Goal: Communication & Community: Answer question/provide support

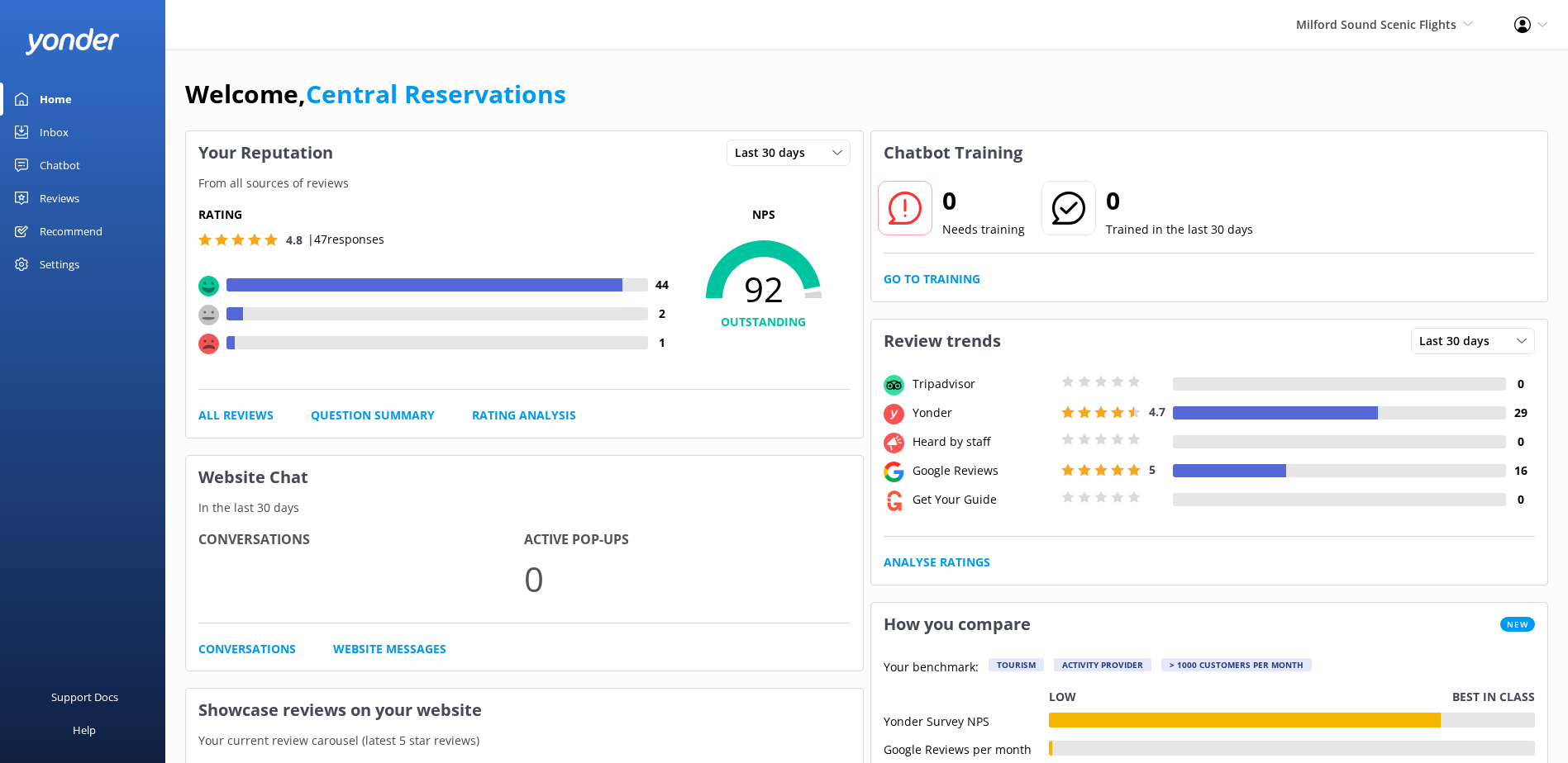
click at [83, 128] on link "Inbox" at bounding box center [82, 132] width 165 height 33
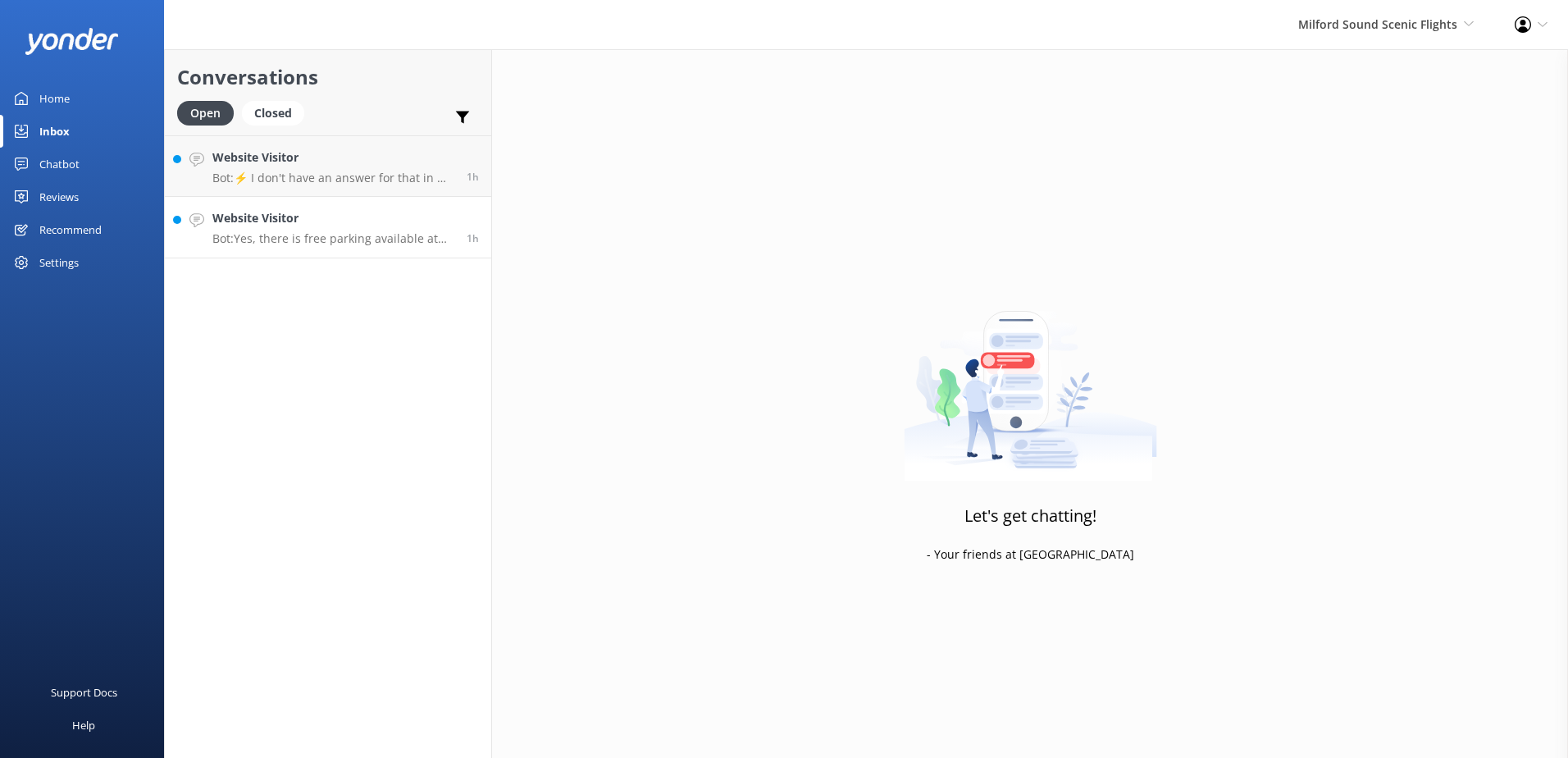
click at [301, 225] on h4 "Website Visitor" at bounding box center [334, 218] width 242 height 18
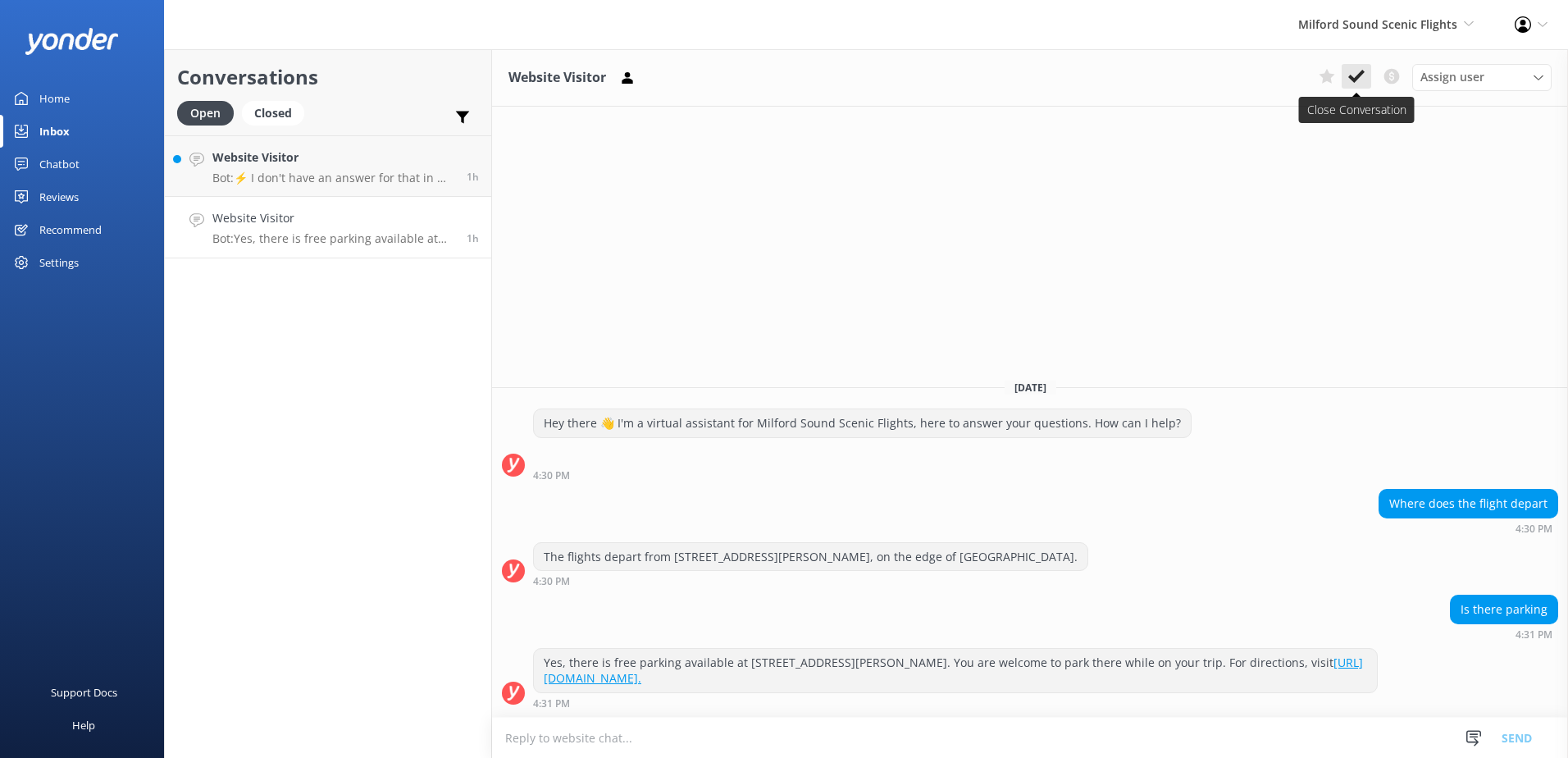
click at [1350, 66] on button at bounding box center [1356, 76] width 29 height 24
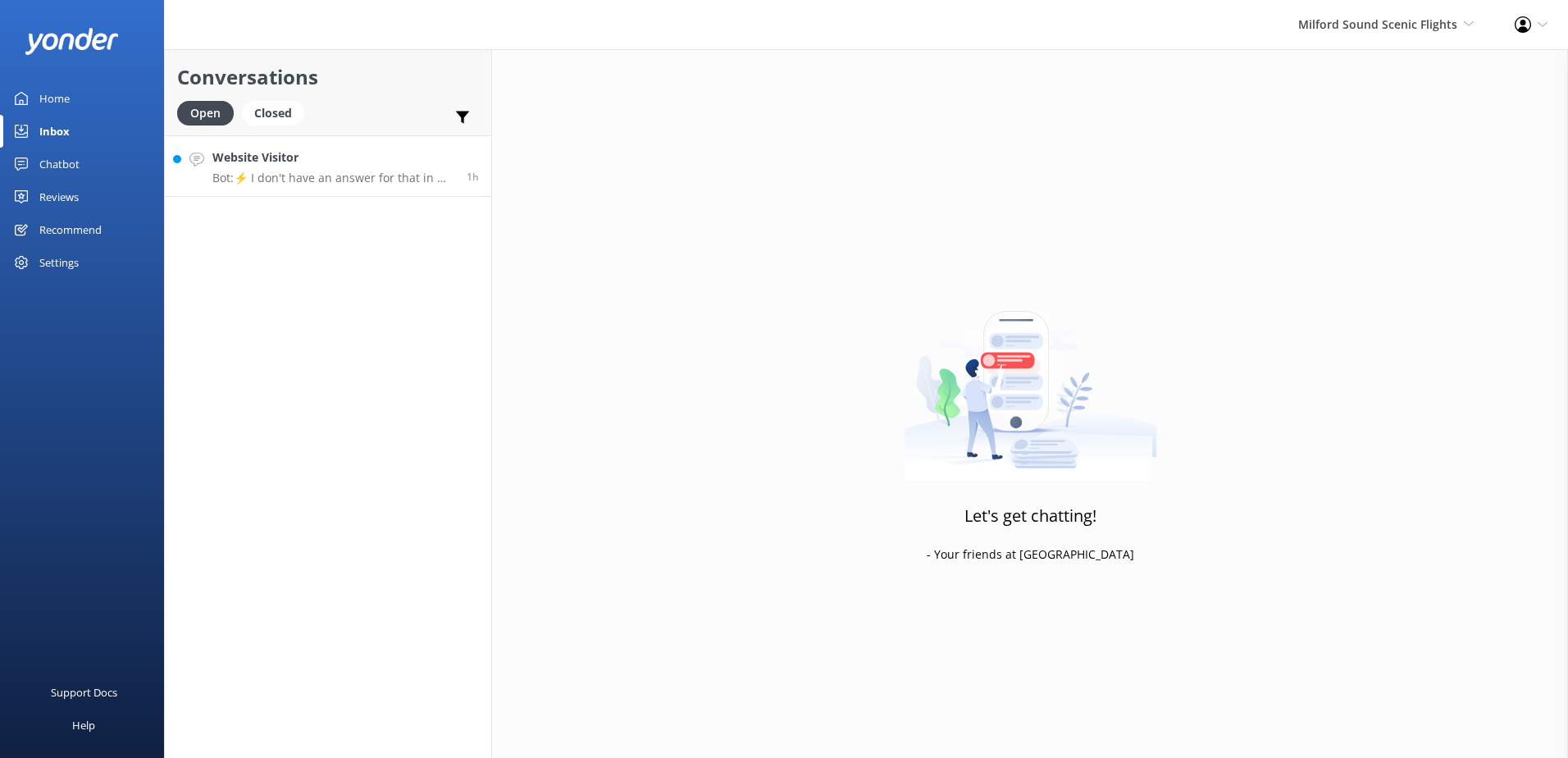
click at [356, 160] on h4 "Website Visitor" at bounding box center [334, 157] width 242 height 18
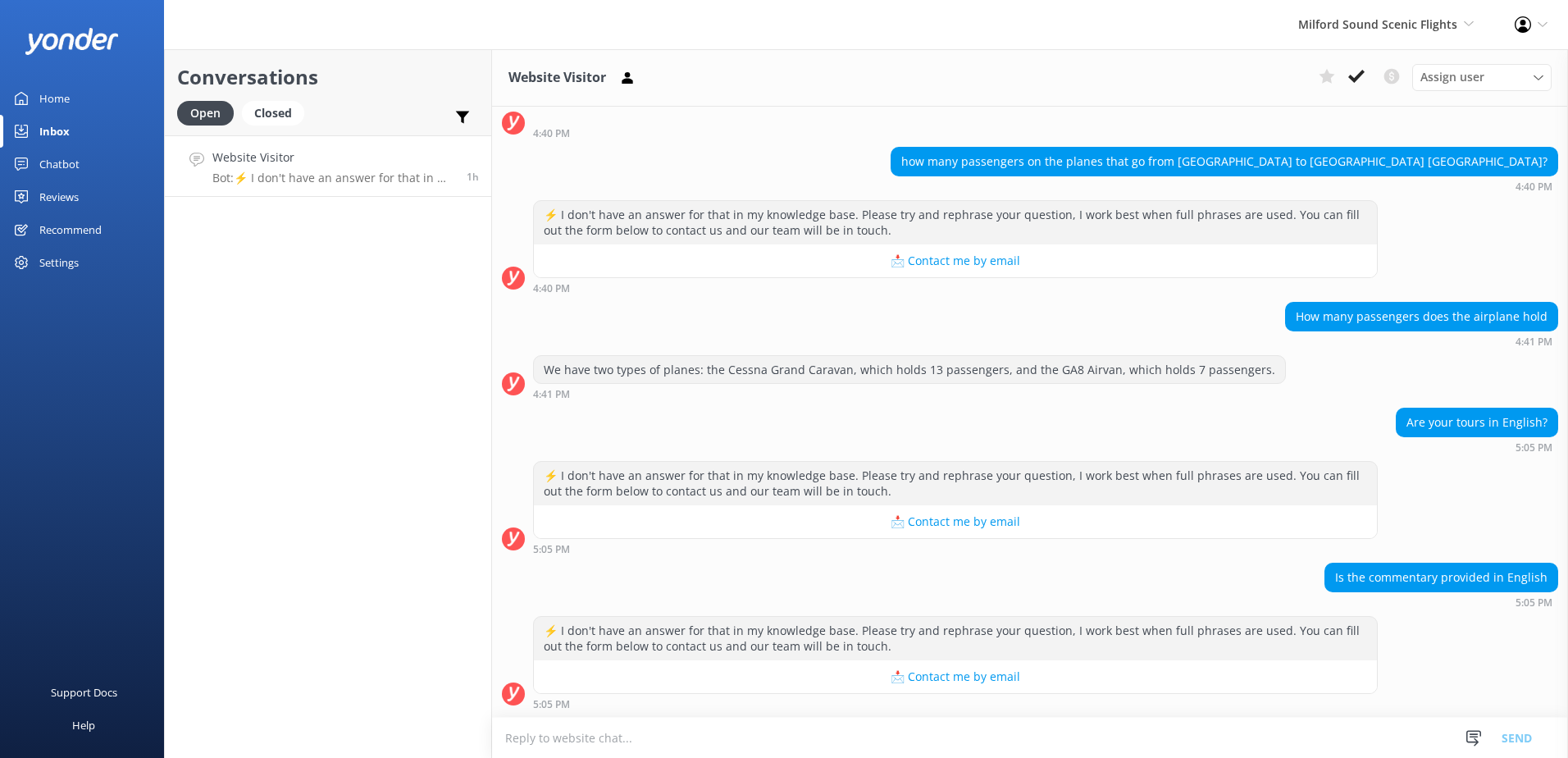
scroll to position [84, 0]
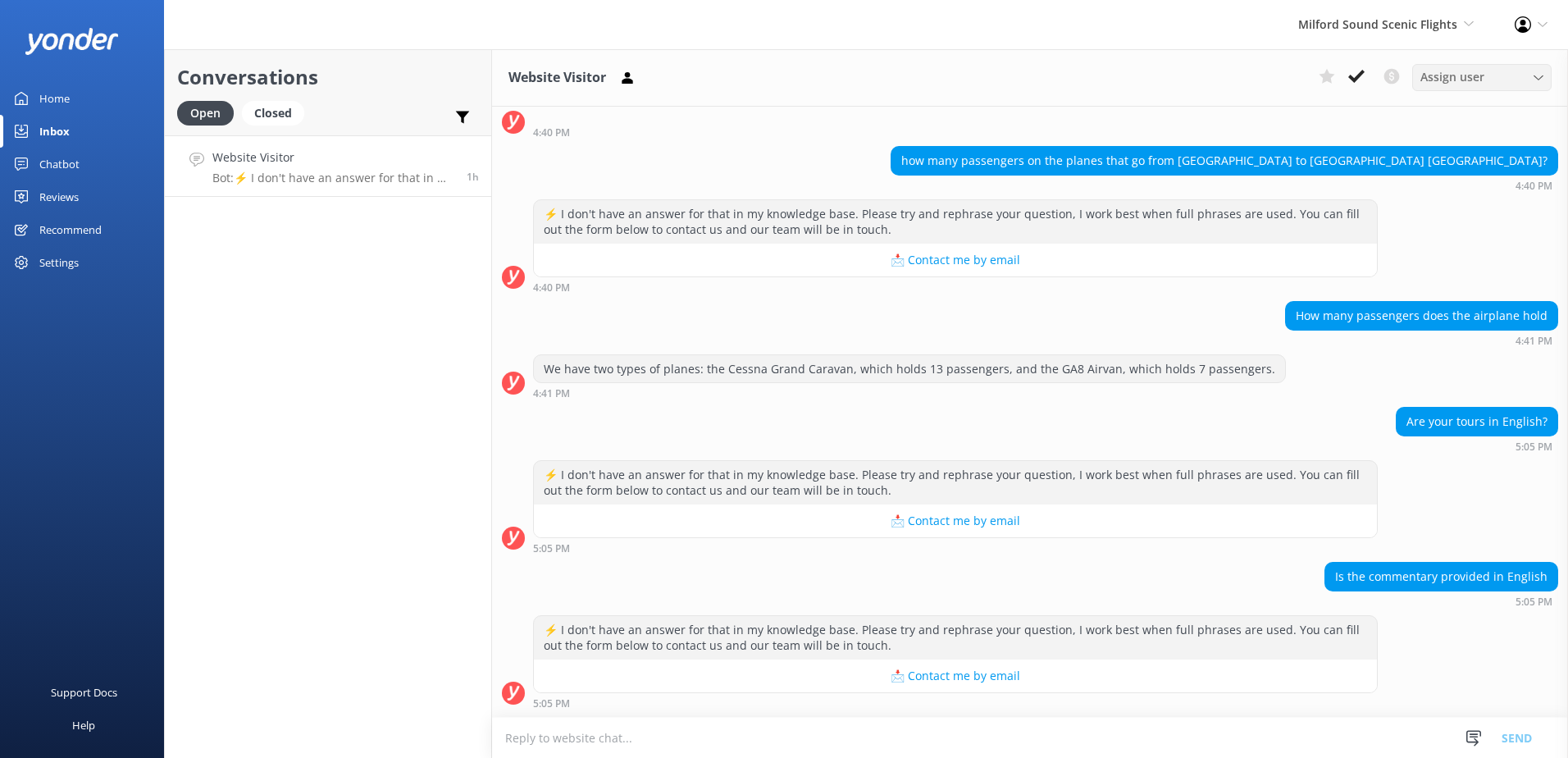
click at [1462, 77] on span "Assign user" at bounding box center [1453, 77] width 64 height 18
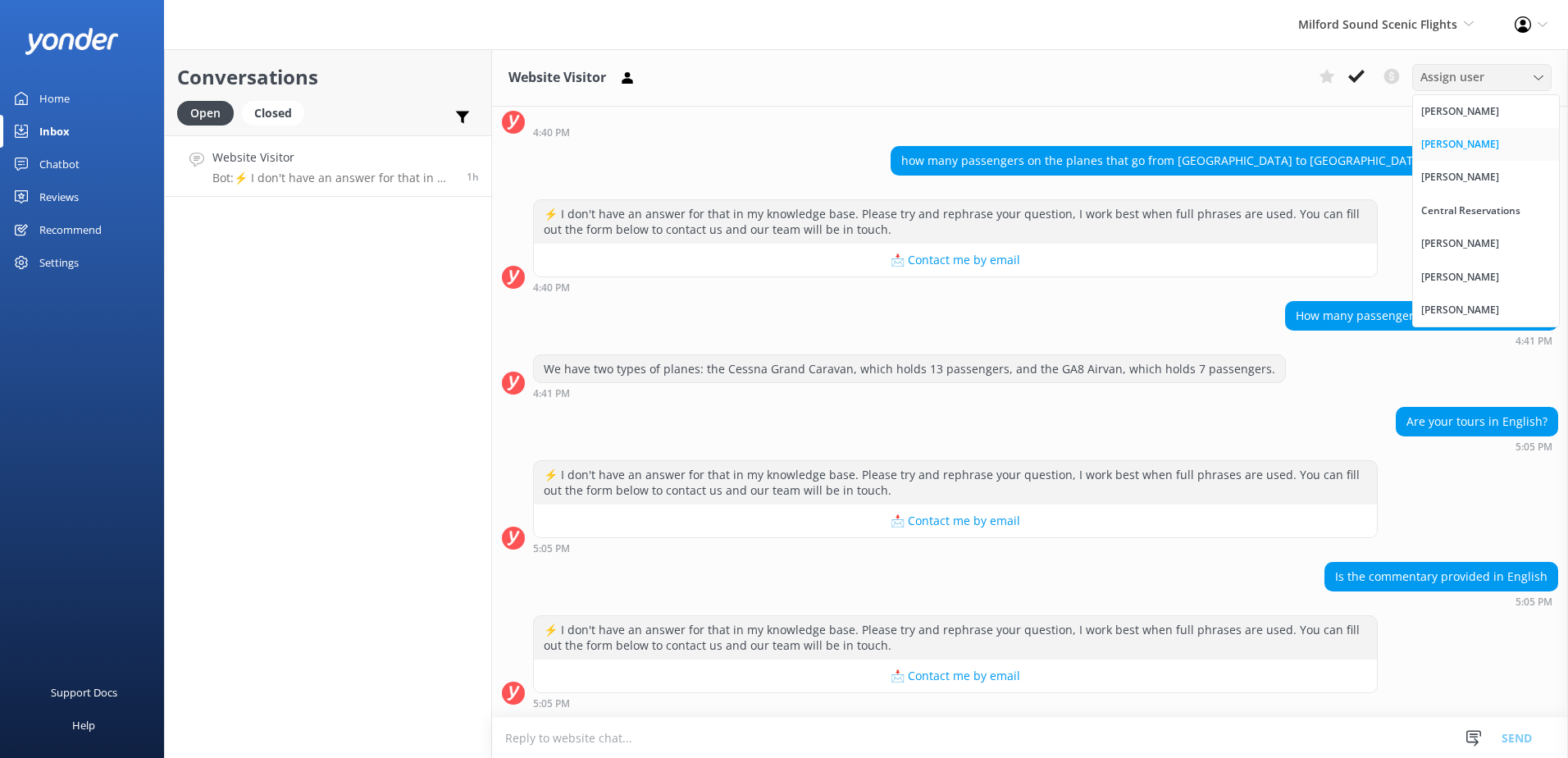
click at [1463, 147] on div "[PERSON_NAME]" at bounding box center [1460, 145] width 78 height 17
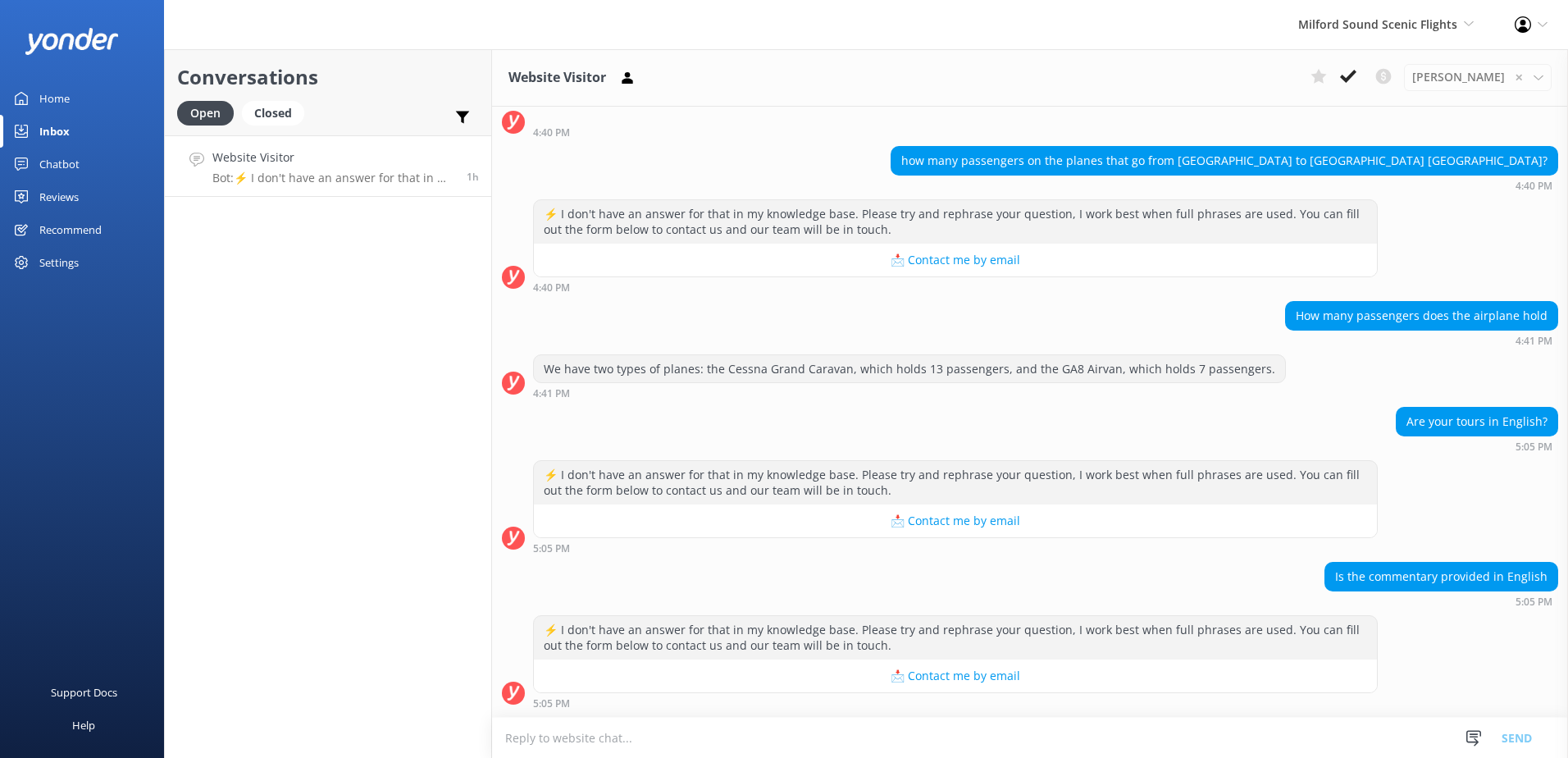
scroll to position [119, 0]
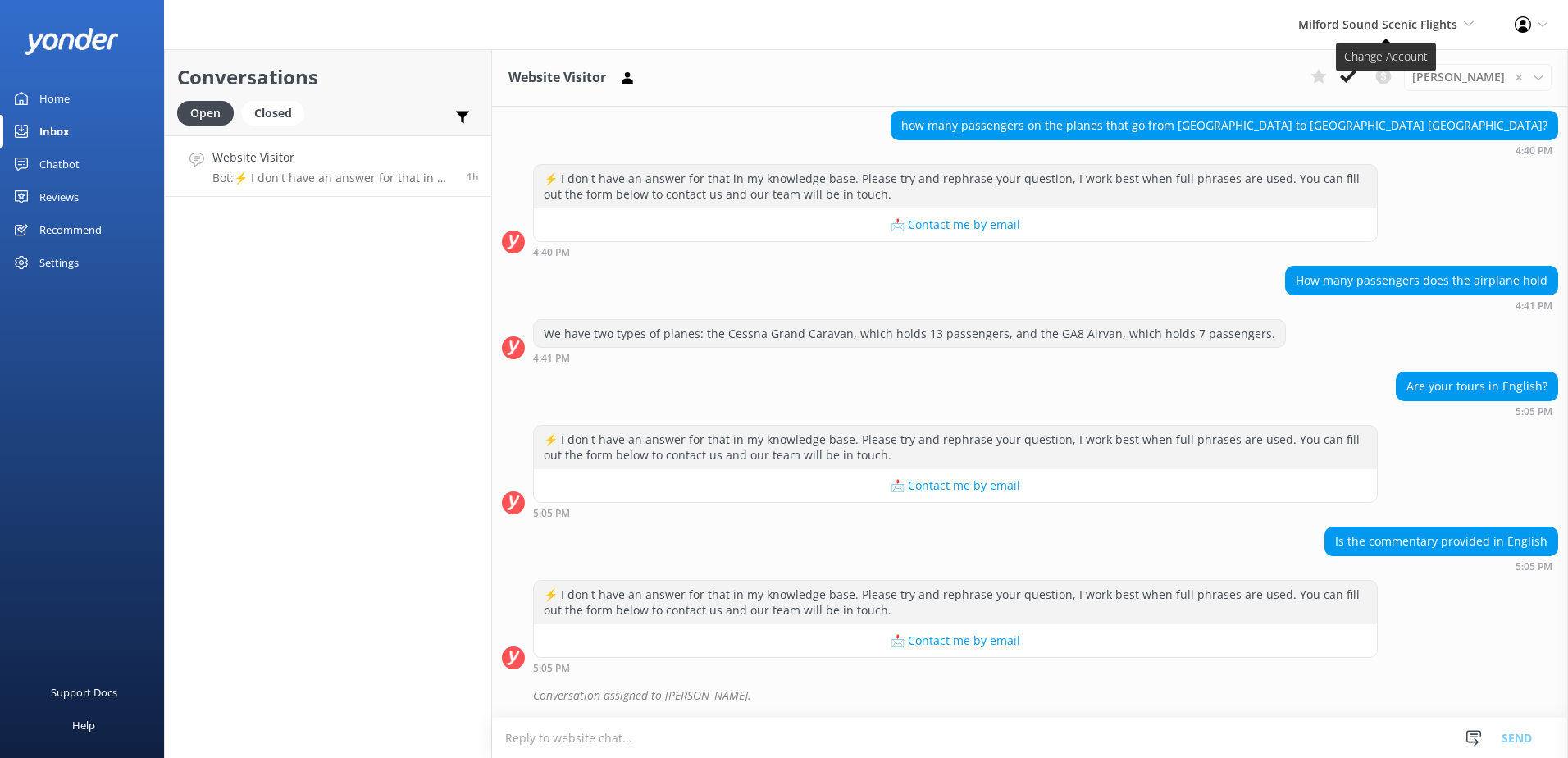
click at [1420, 32] on span "Milford Sound Scenic Flights [GEOGRAPHIC_DATA] Scenic Flights The Helicopter Li…" at bounding box center [1386, 24] width 176 height 18
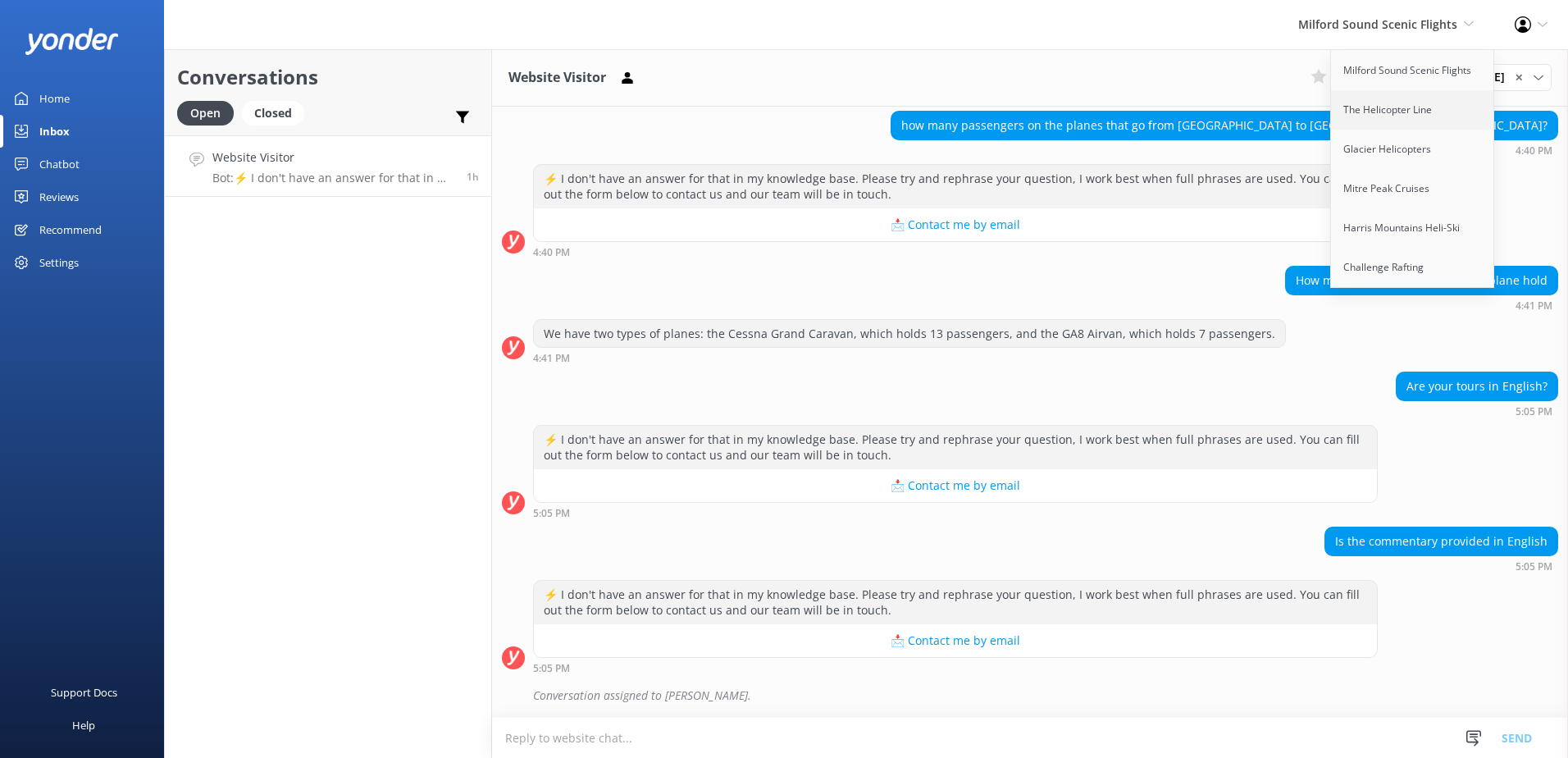
click at [1411, 128] on link "The Helicopter Line" at bounding box center [1412, 109] width 164 height 40
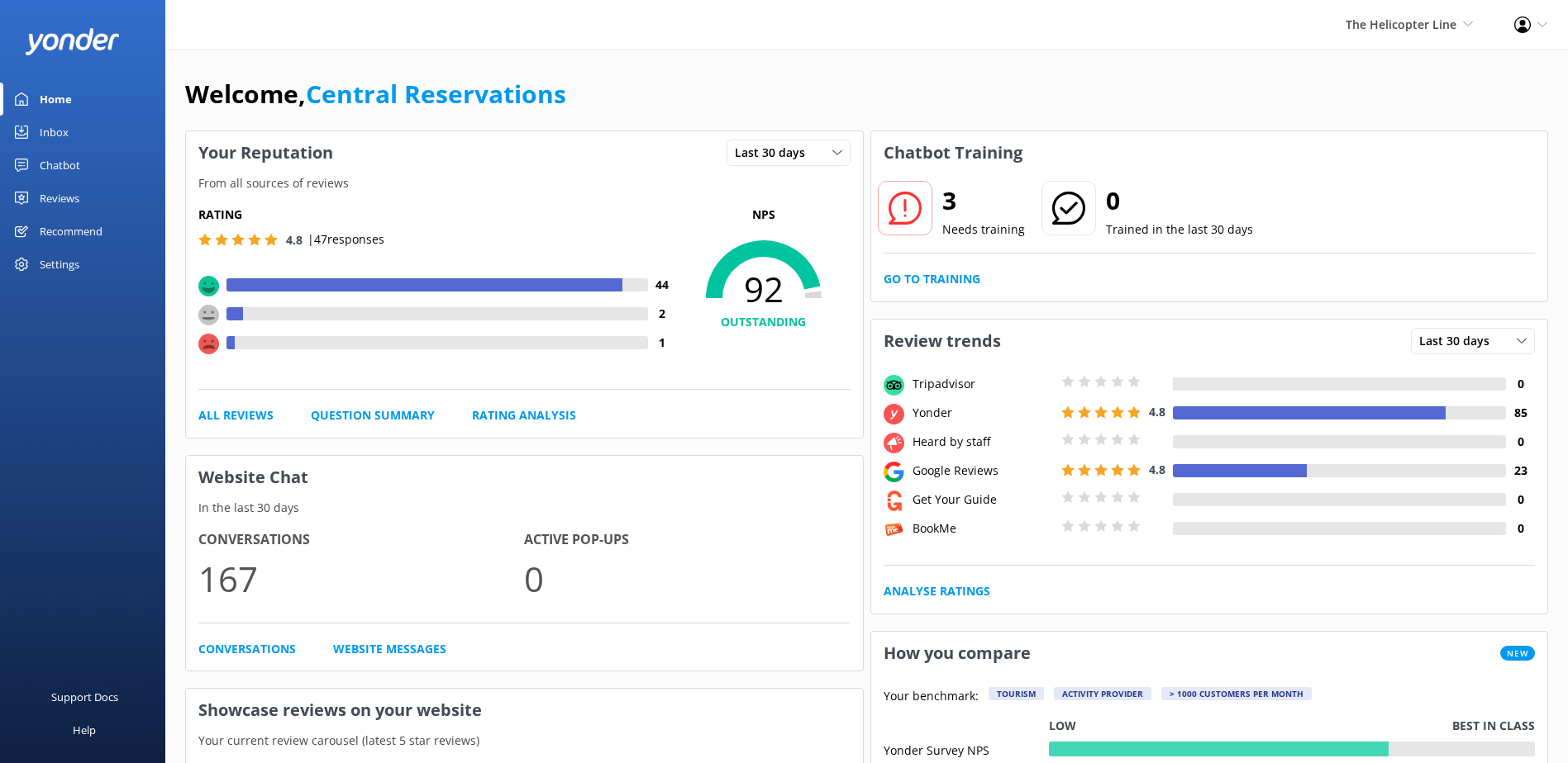
click at [75, 126] on link "Inbox" at bounding box center [82, 132] width 165 height 33
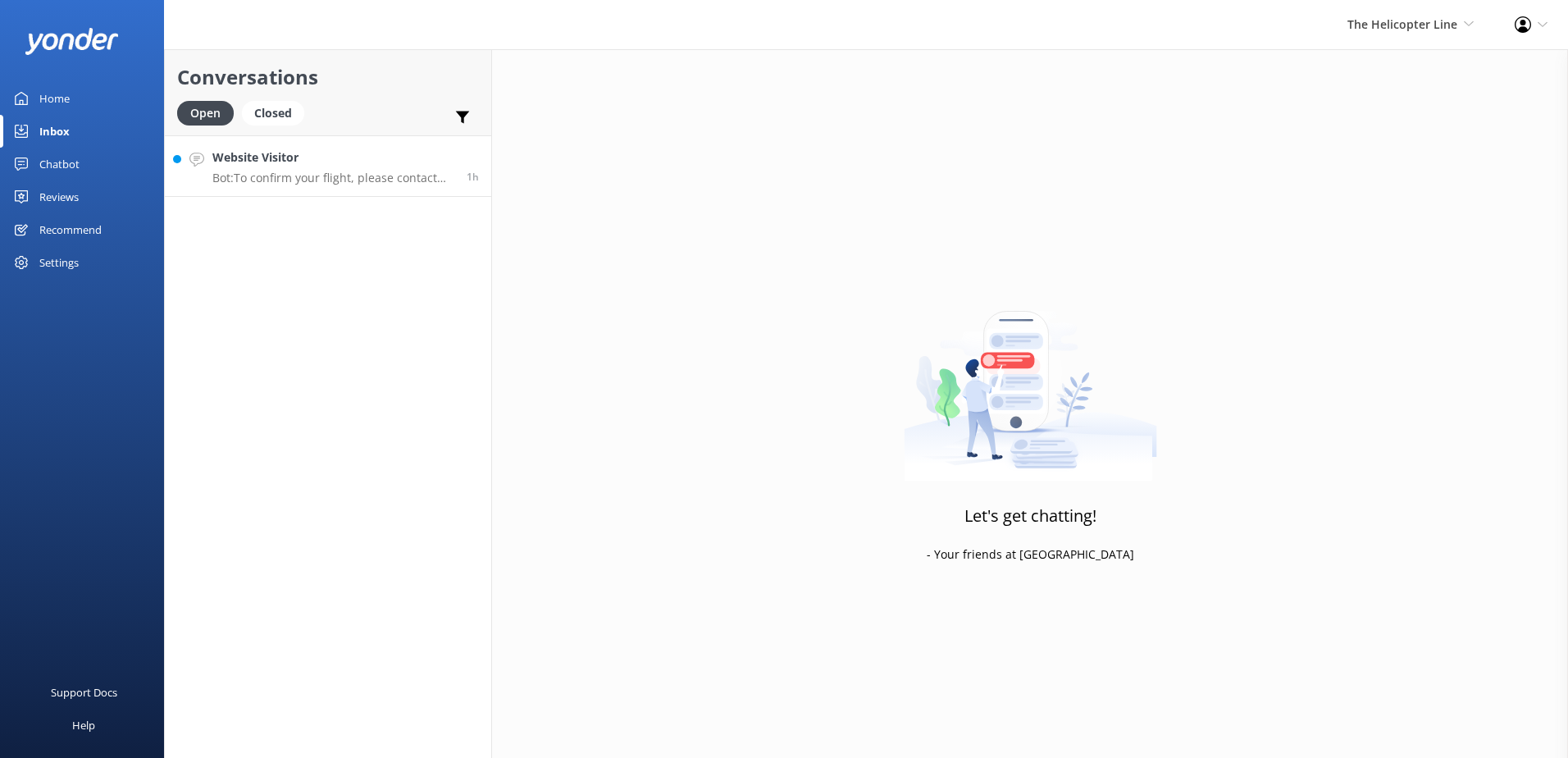
click at [304, 184] on p "Bot: To confirm your flight, please contact the base where your flight is booke…" at bounding box center [334, 178] width 242 height 15
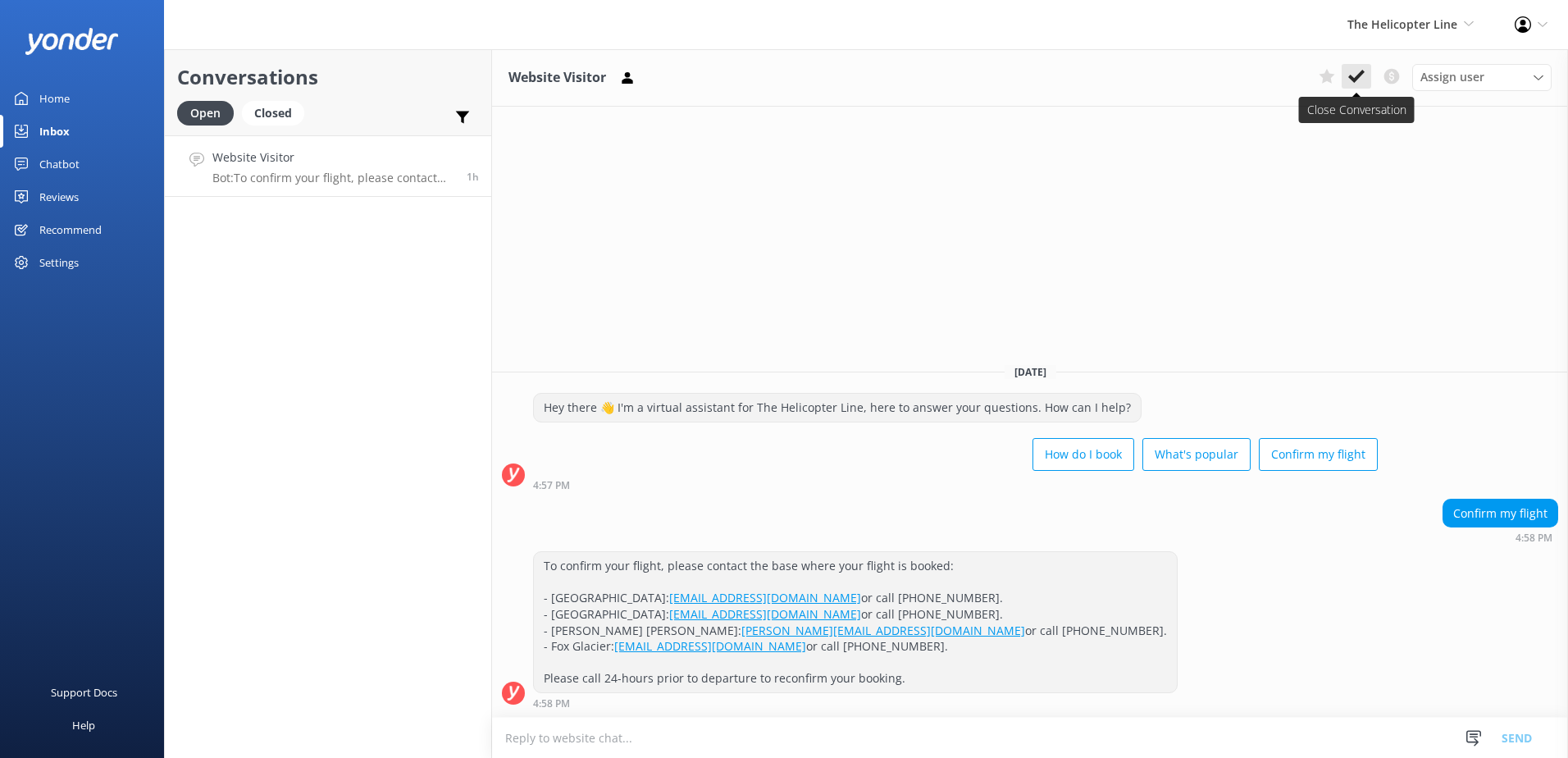
click at [1354, 82] on use at bounding box center [1357, 77] width 17 height 13
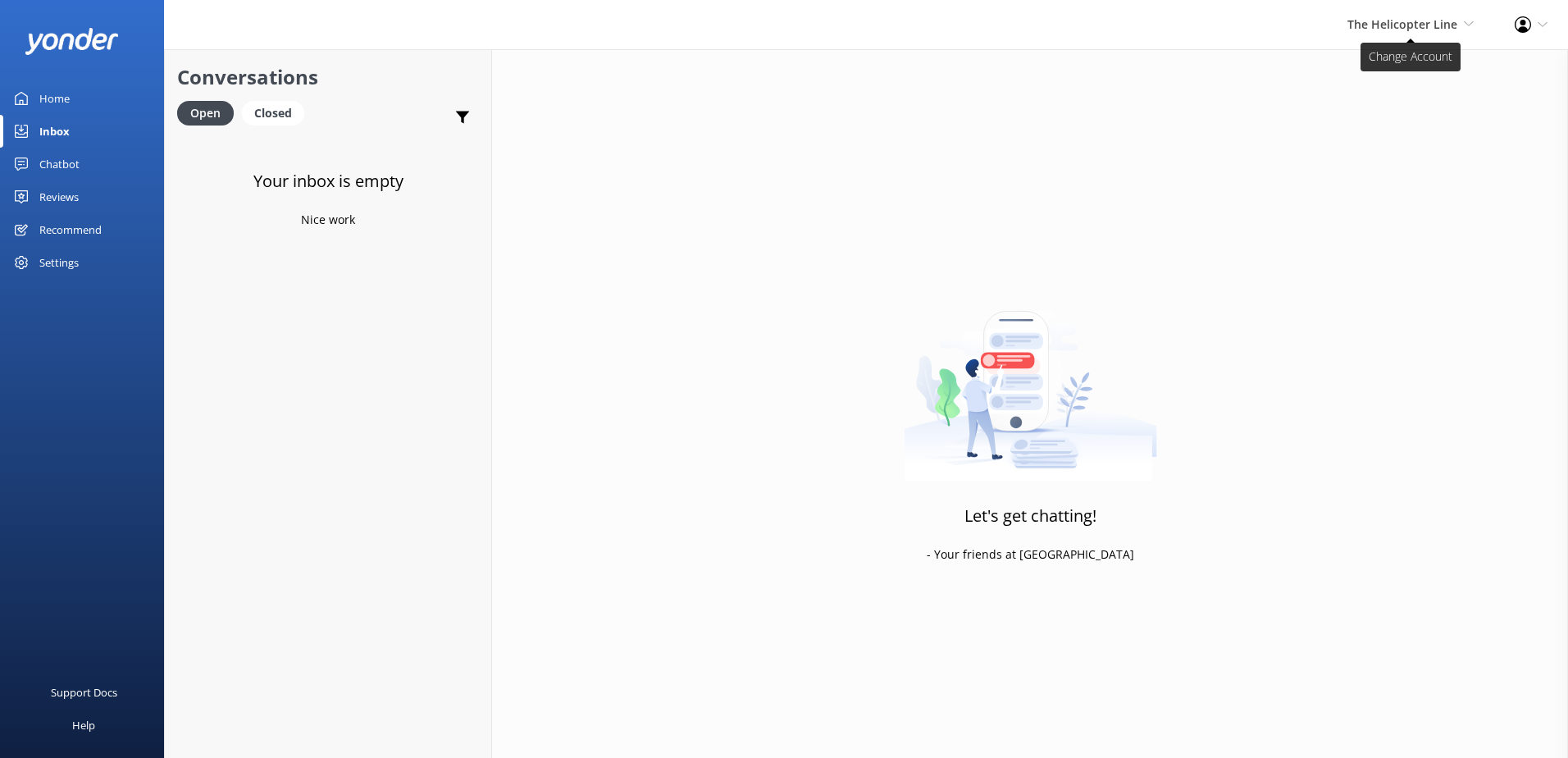
click at [1407, 30] on span "The Helicopter Line" at bounding box center [1402, 24] width 110 height 16
click at [1400, 144] on link "Glacier Helicopters" at bounding box center [1412, 149] width 164 height 40
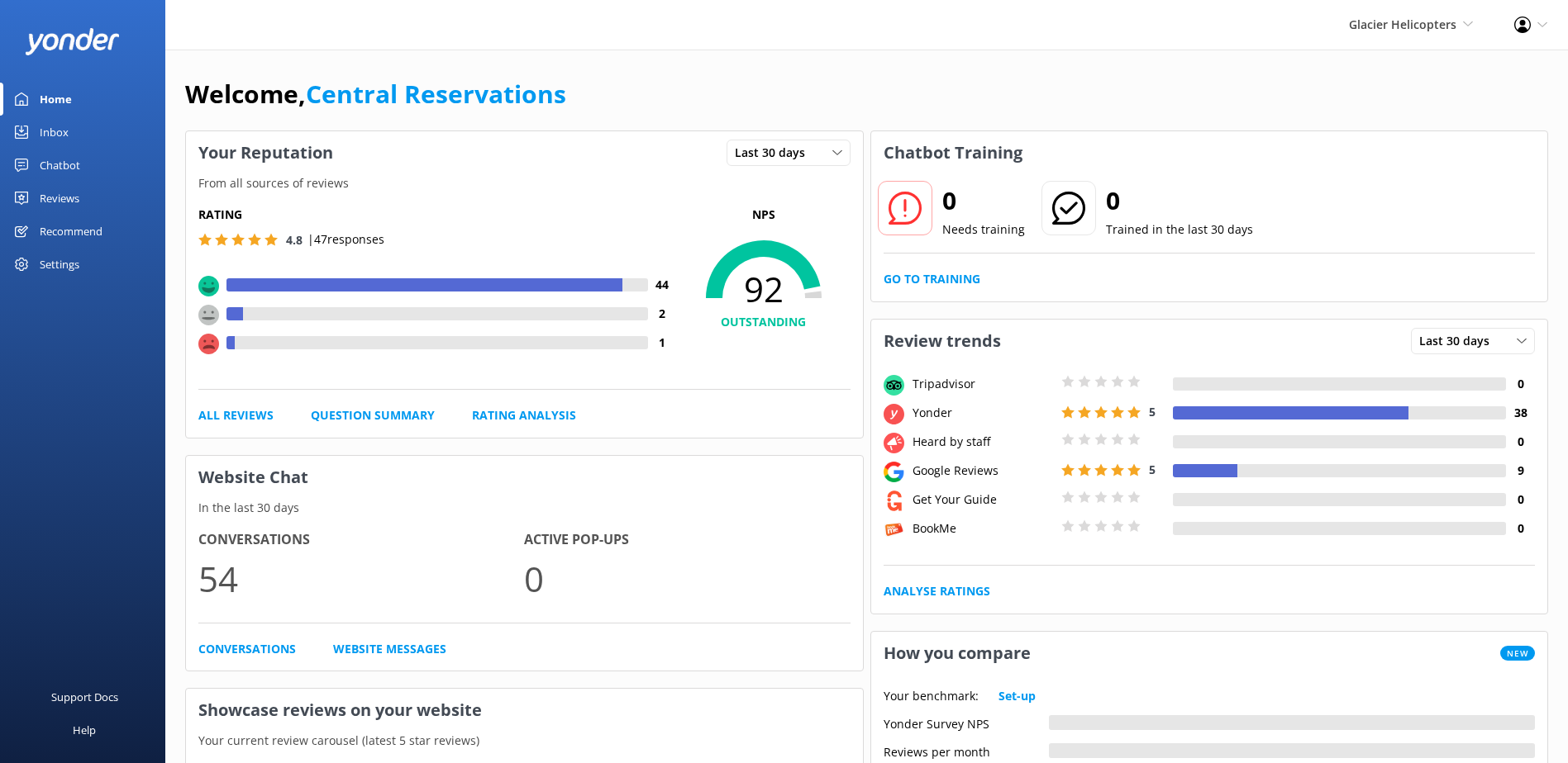
click at [66, 132] on div "Inbox" at bounding box center [54, 132] width 29 height 33
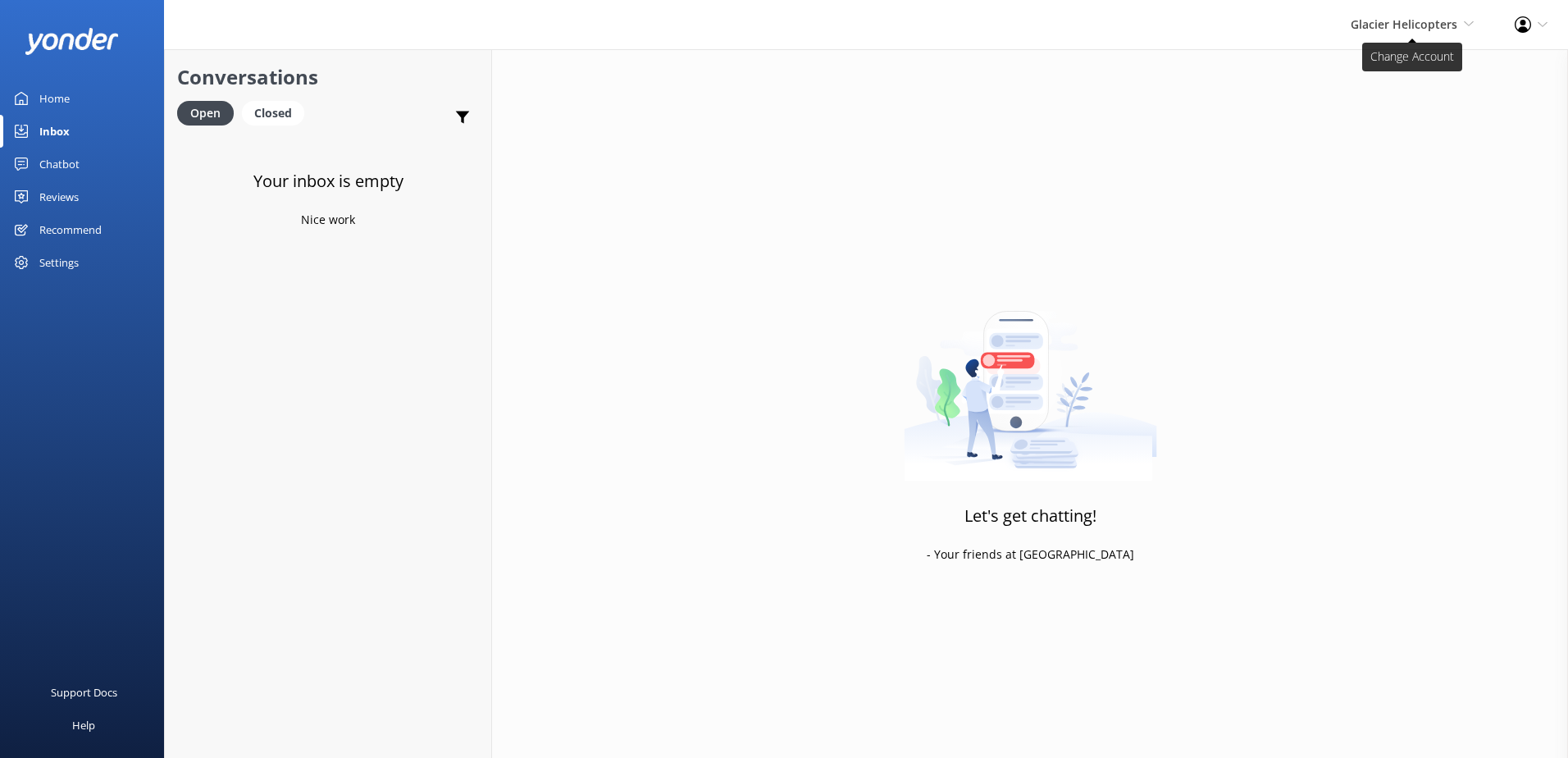
click at [1452, 25] on span "Glacier Helicopters" at bounding box center [1404, 24] width 107 height 16
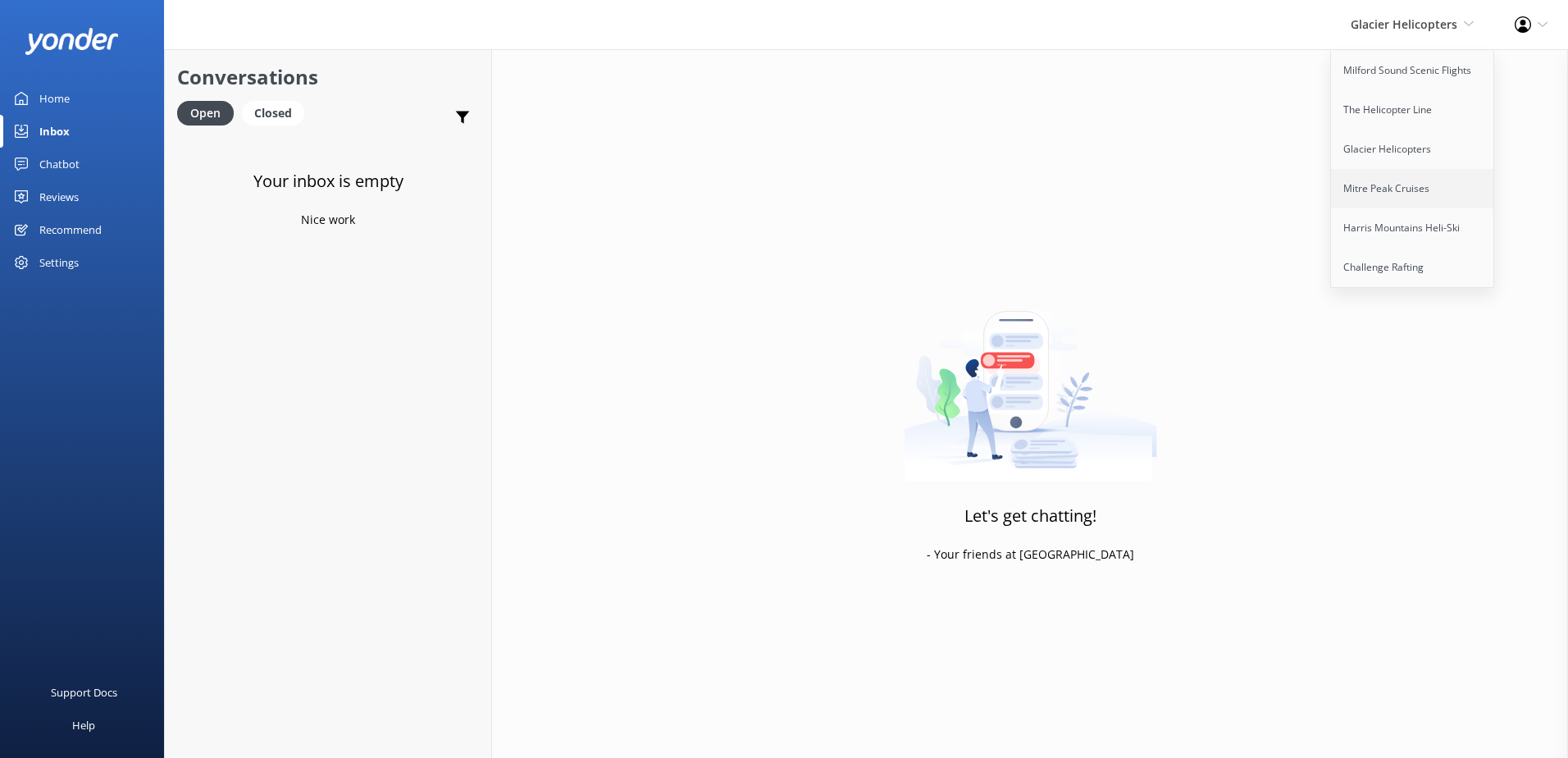
click at [1410, 182] on link "Mitre Peak Cruises" at bounding box center [1412, 188] width 164 height 40
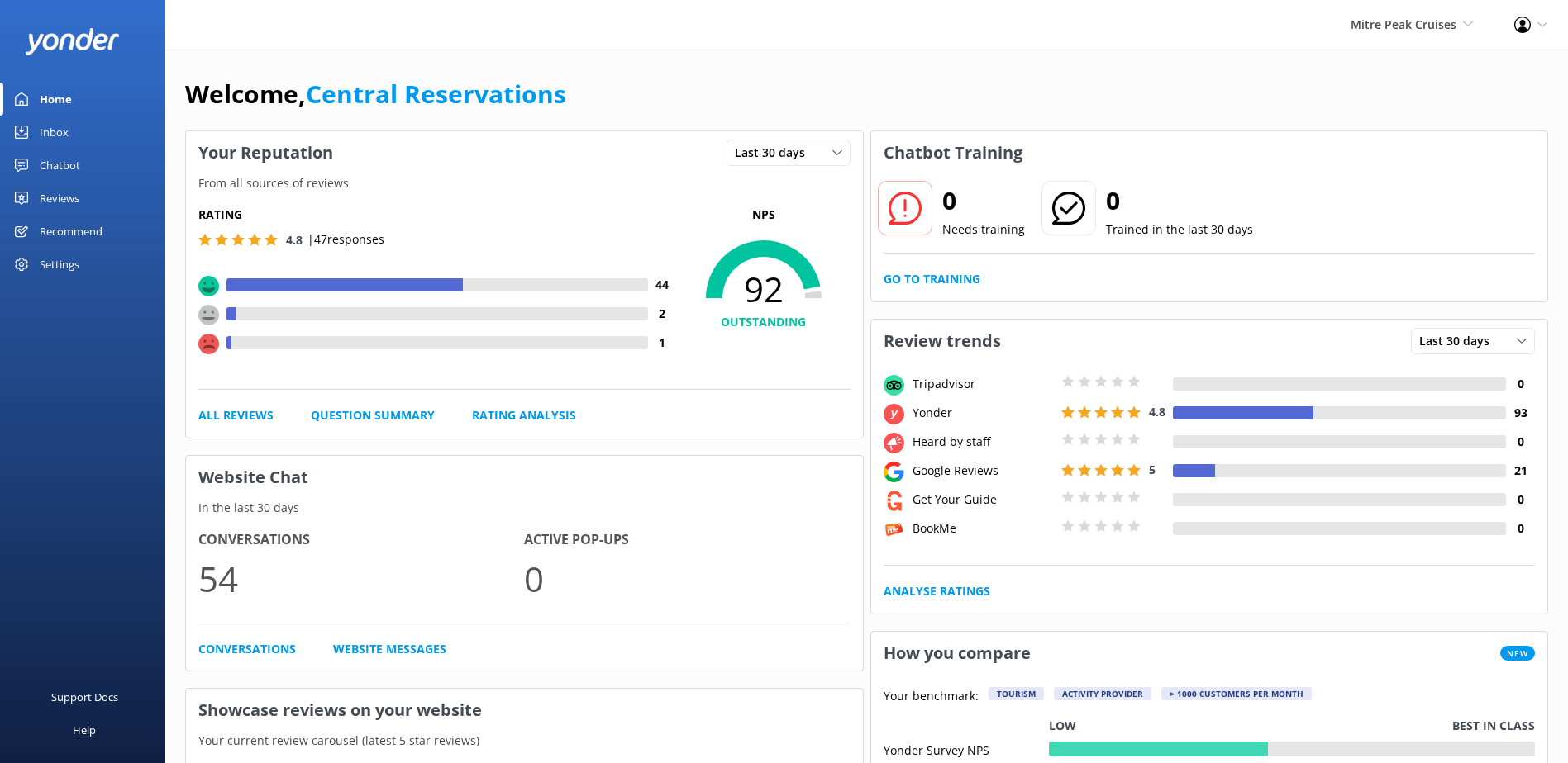
click at [58, 121] on div "Inbox" at bounding box center [54, 132] width 29 height 33
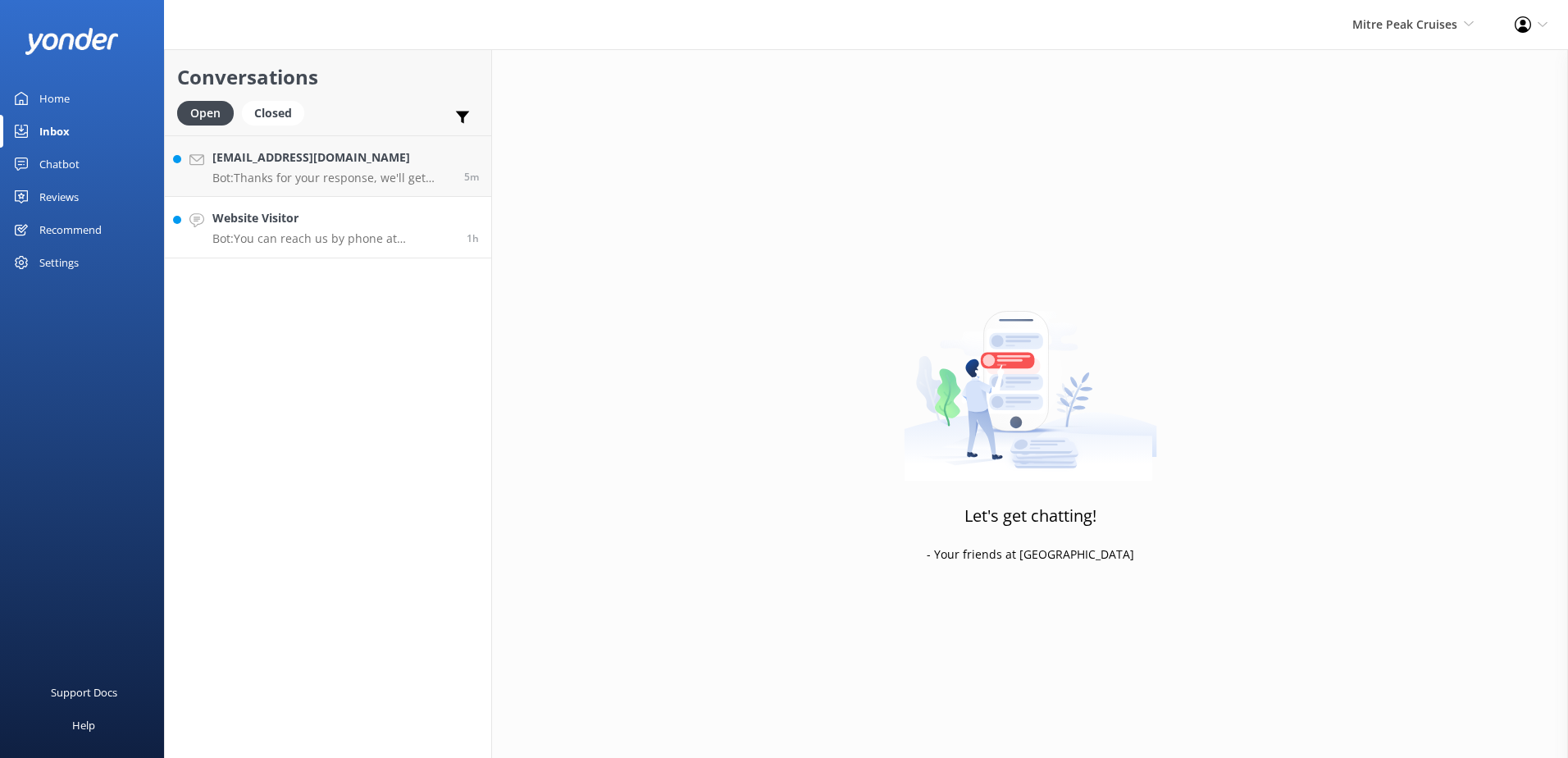
click at [382, 233] on p "Bot: You can reach us by phone at [PHONE_NUMBER] or [PHONE_NUMBER] for assistan…" at bounding box center [334, 239] width 242 height 15
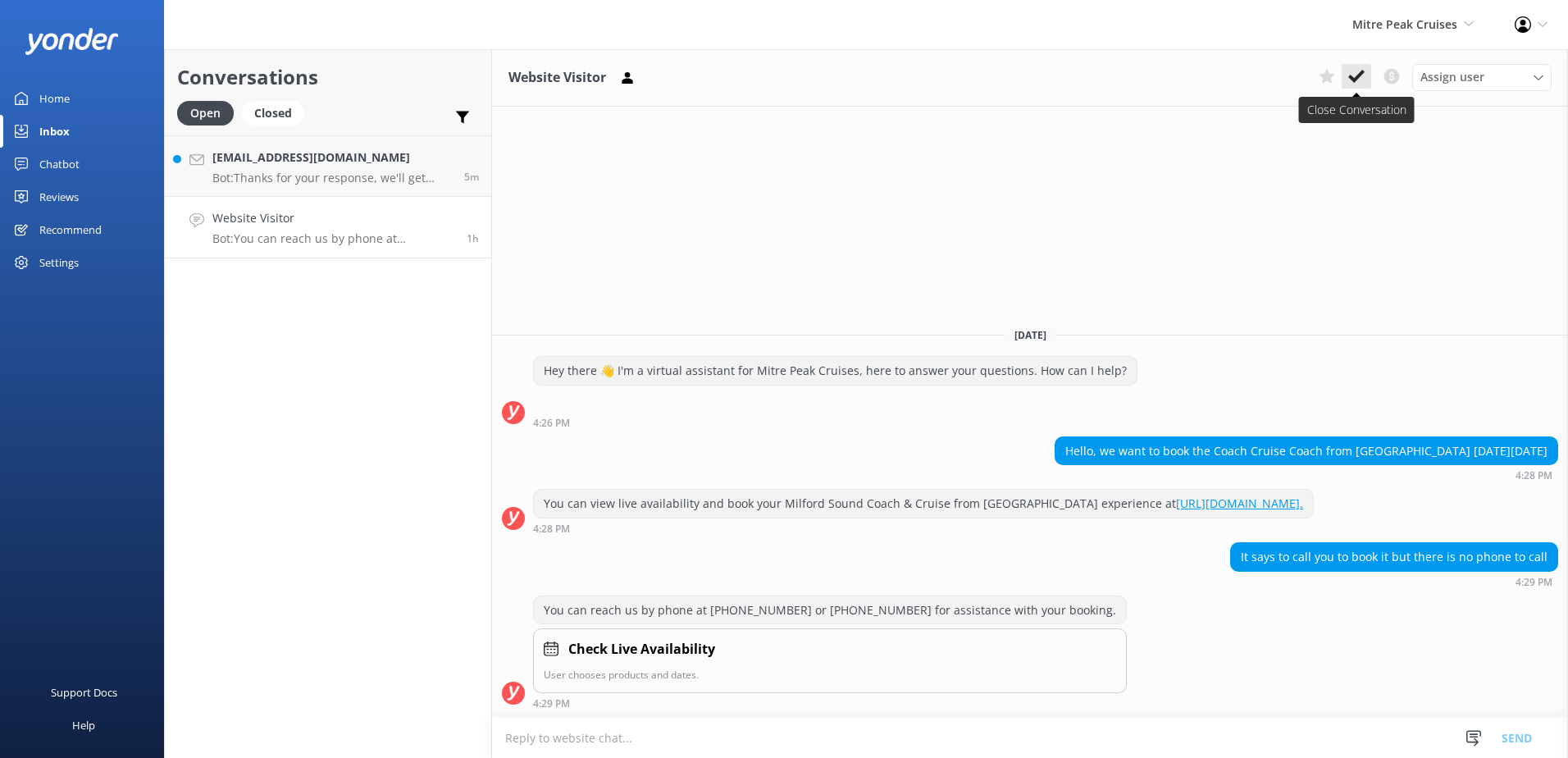
click at [1362, 81] on icon at bounding box center [1357, 77] width 17 height 17
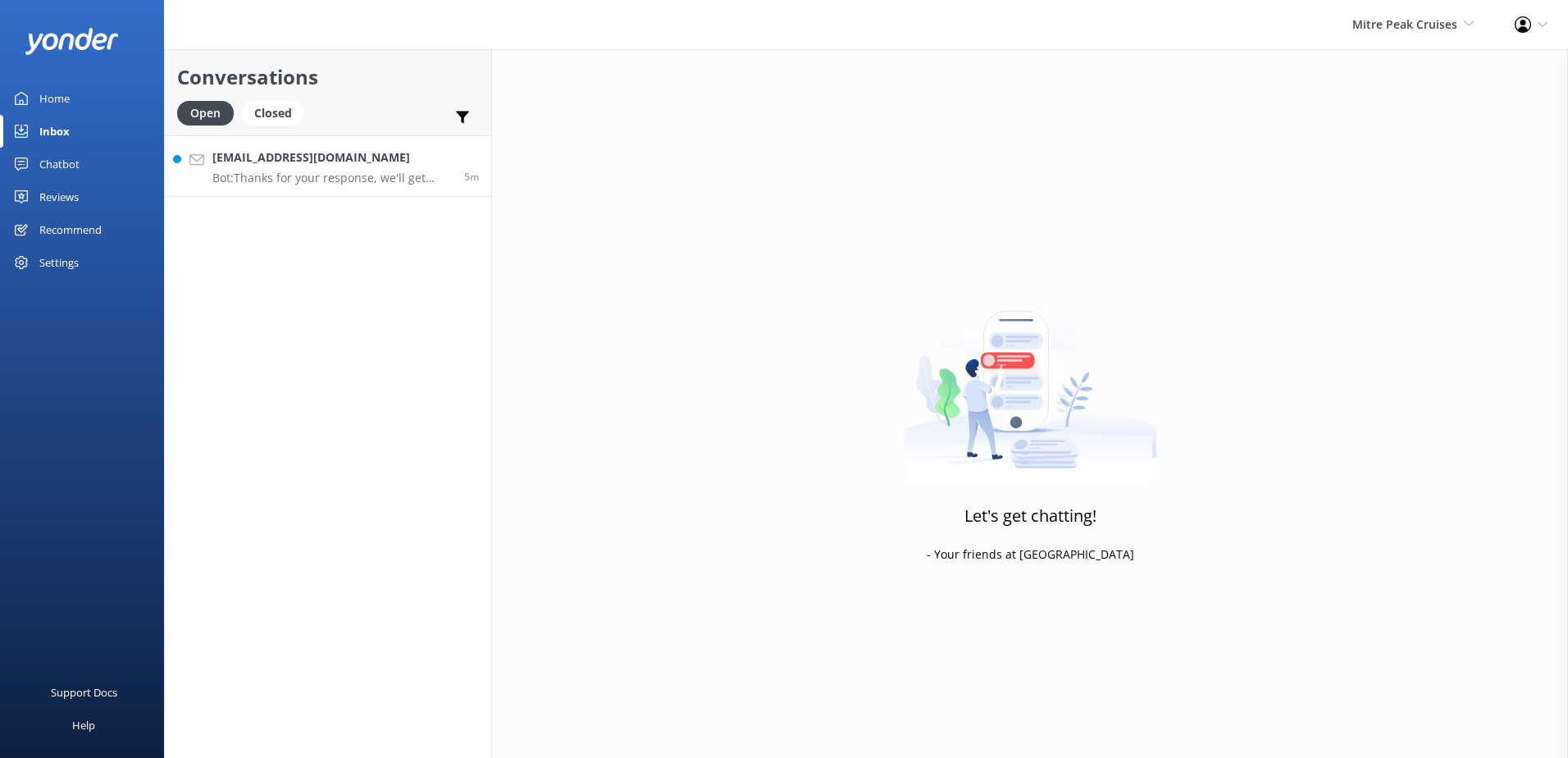
click at [331, 183] on p "Bot: Thanks for your response, we'll get back to you as soon as we can during o…" at bounding box center [332, 178] width 240 height 15
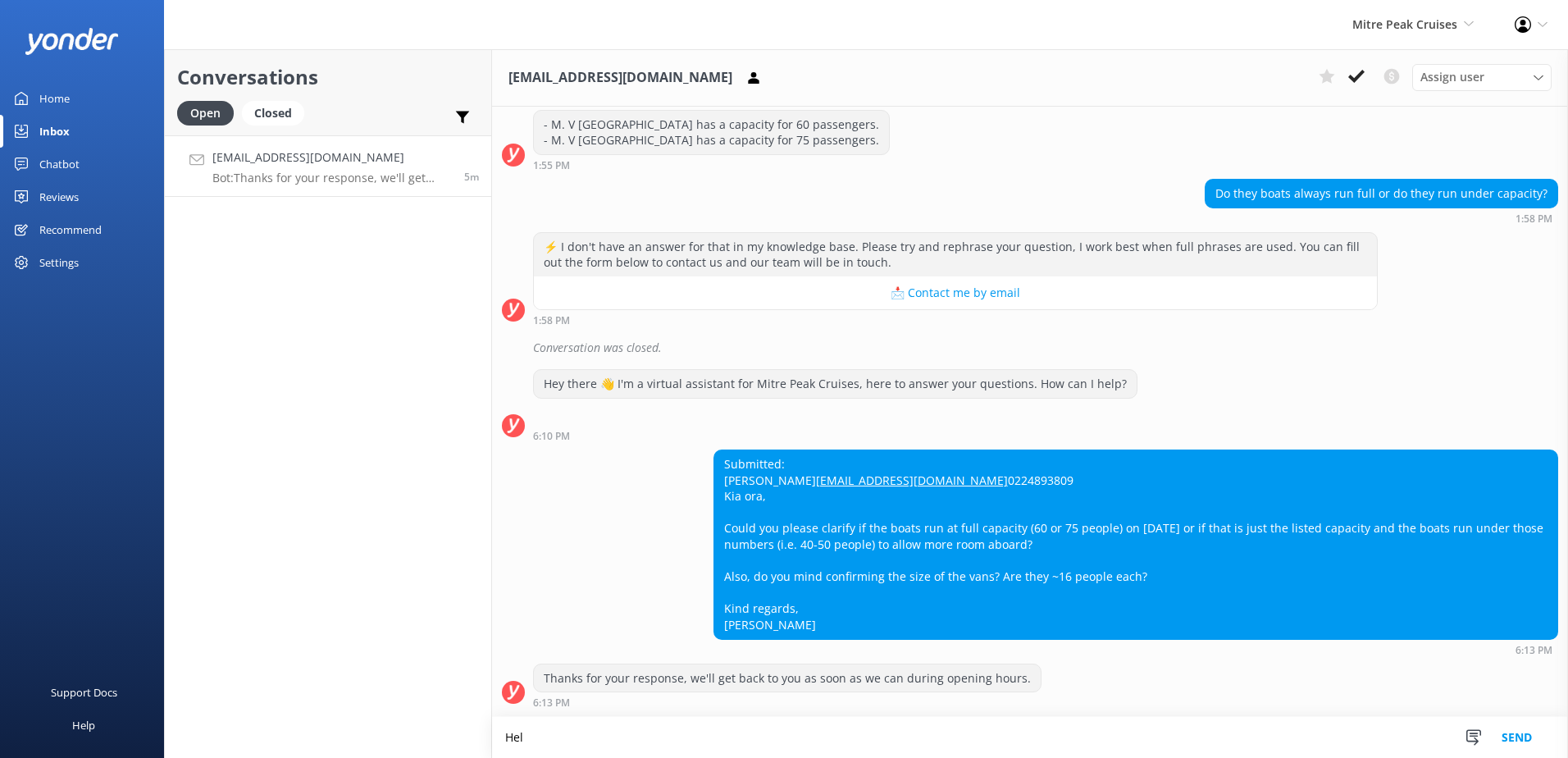
scroll to position [205, 0]
click at [794, 739] on textarea "Hello, If we are fully booked then the boats will run at capacity" at bounding box center [1030, 738] width 1076 height 41
click at [860, 738] on textarea "Hello, If we are fully booked then the boats will run at full capacity" at bounding box center [1030, 738] width 1076 height 41
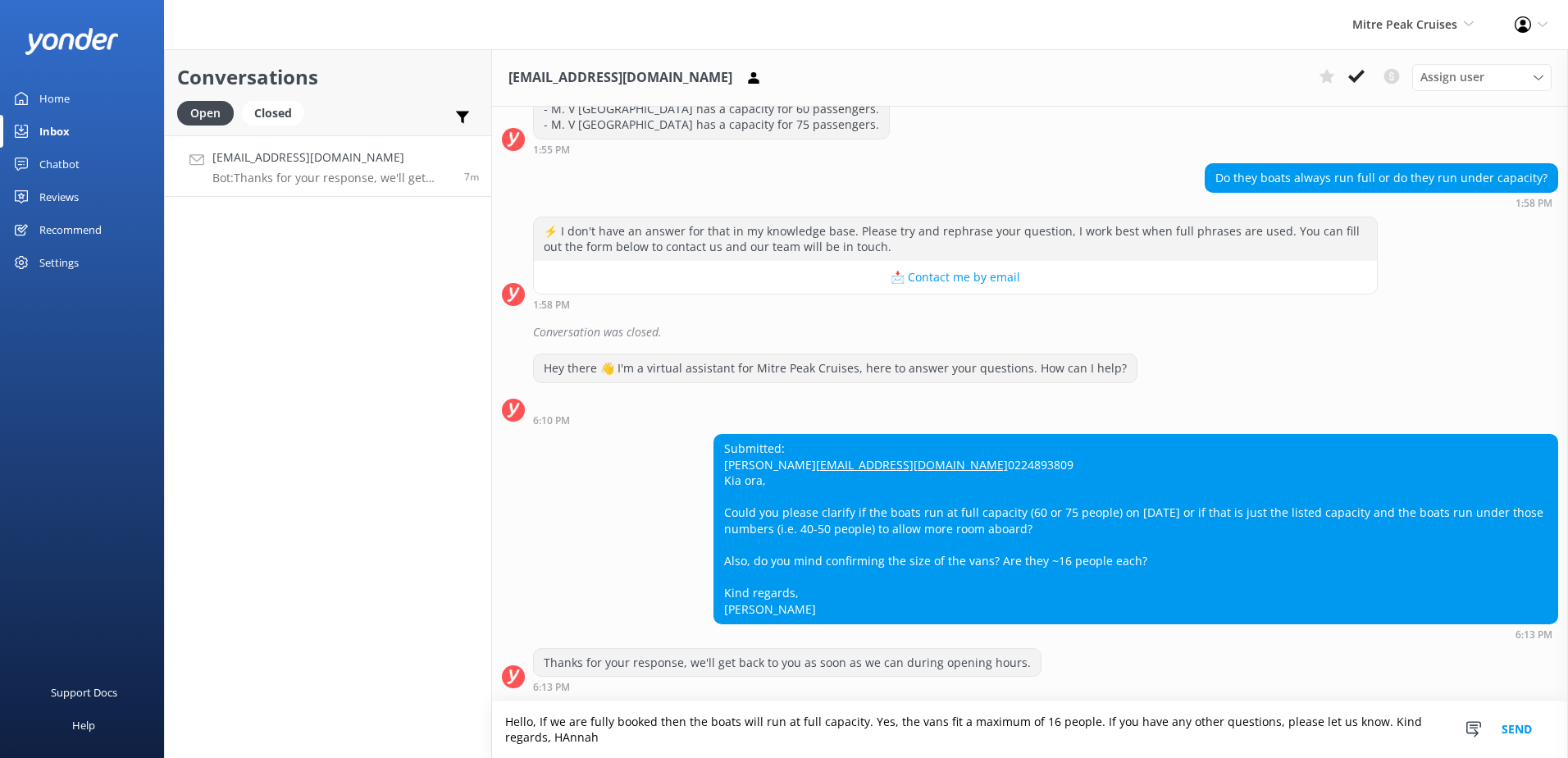
scroll to position [220, 0]
type textarea "Hello, If we are fully booked then the boats will run at full capacity. Yes, th…"
click at [1524, 736] on button "Send" at bounding box center [1517, 729] width 61 height 56
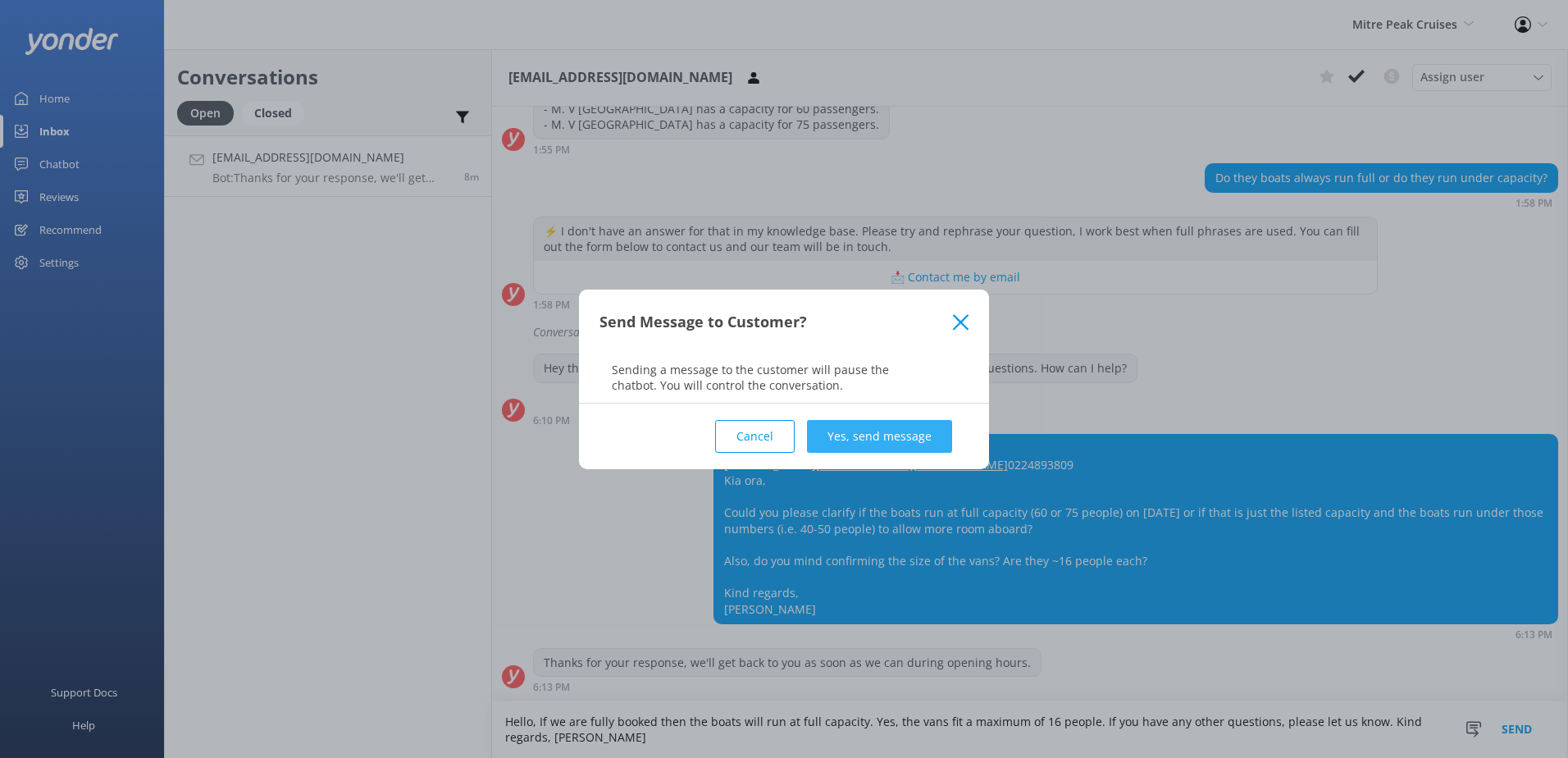
click at [821, 435] on button "Yes, send message" at bounding box center [879, 437] width 145 height 33
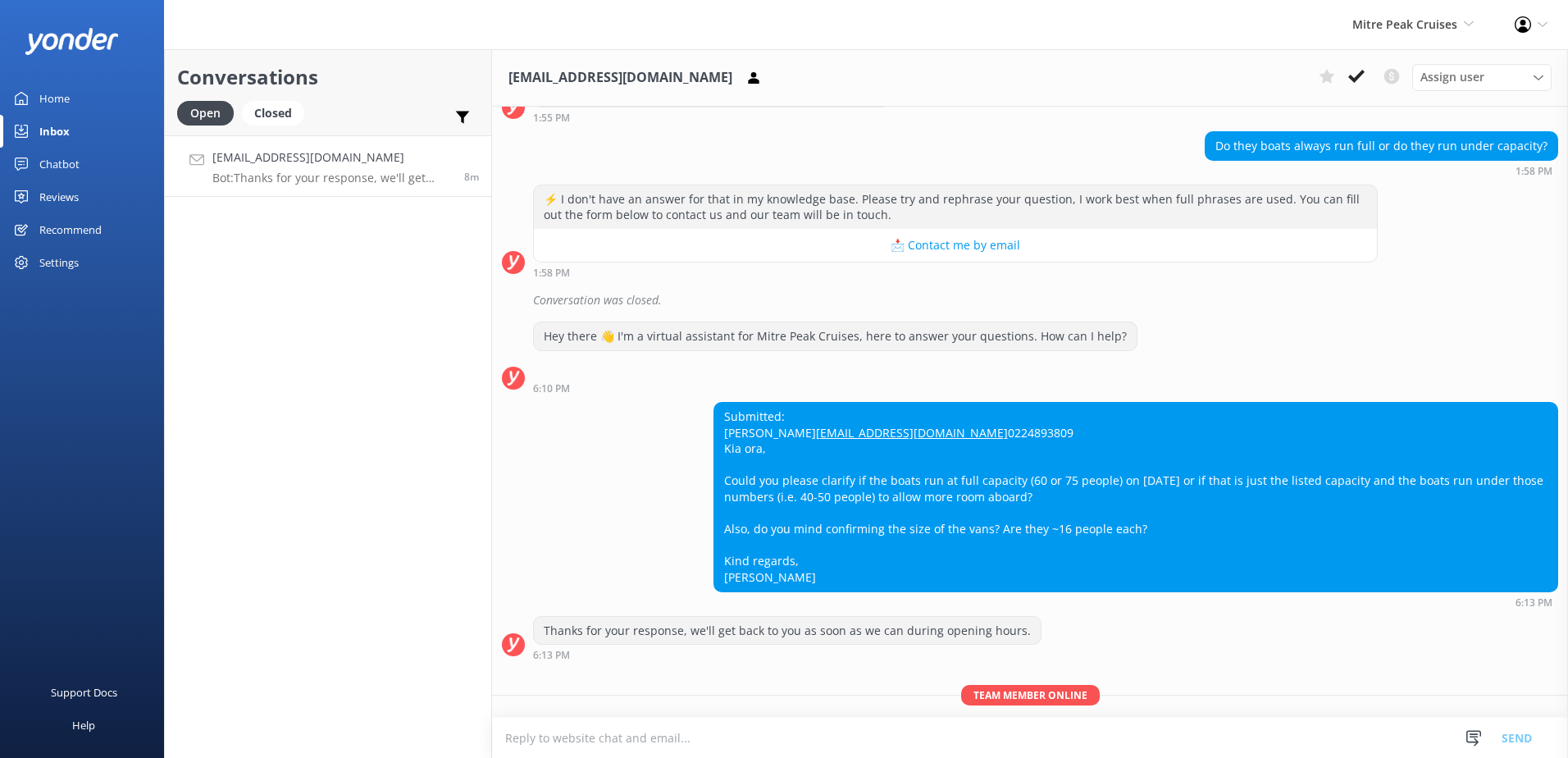
scroll to position [327, 0]
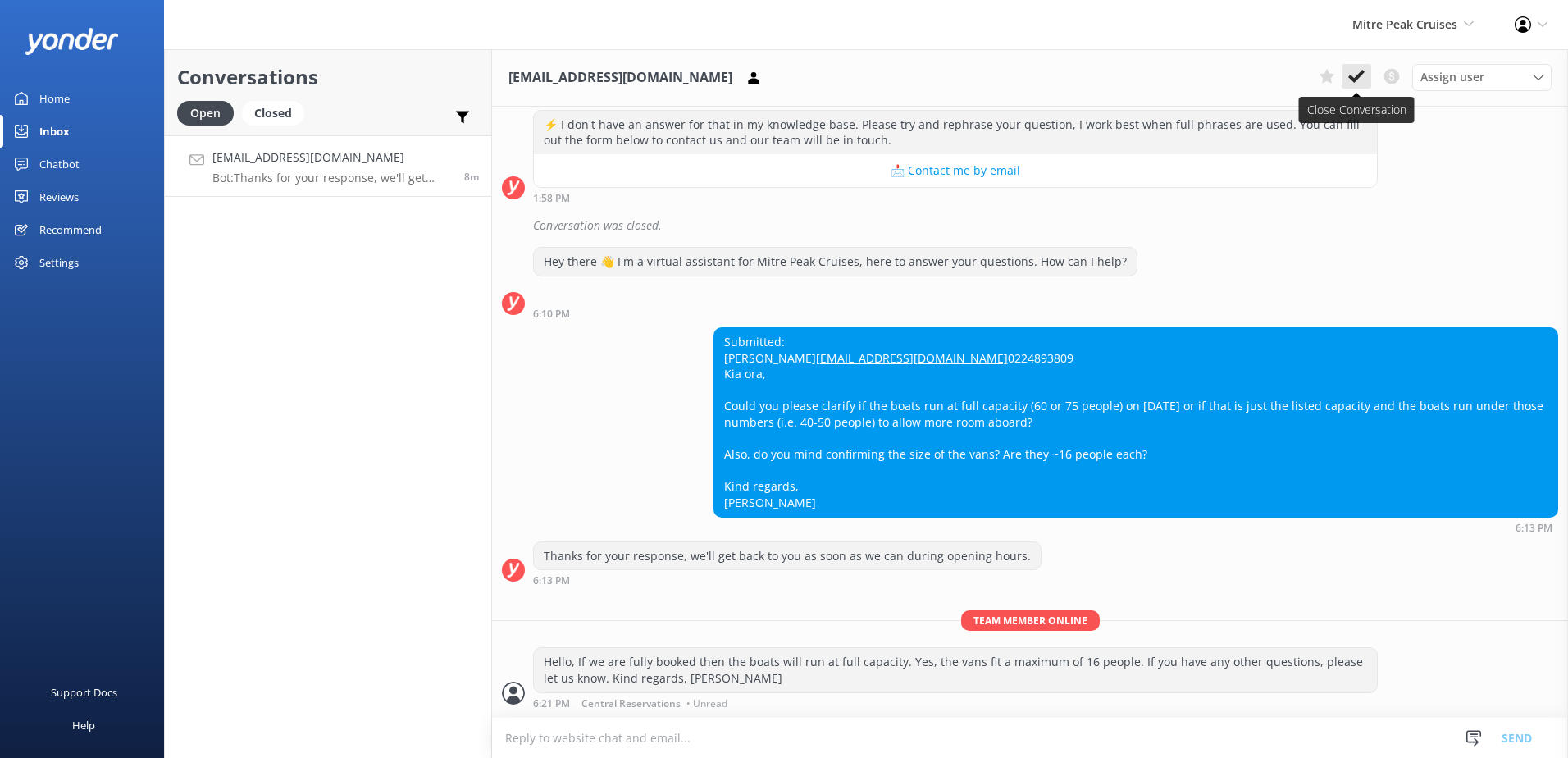
click at [1350, 87] on button at bounding box center [1356, 76] width 29 height 24
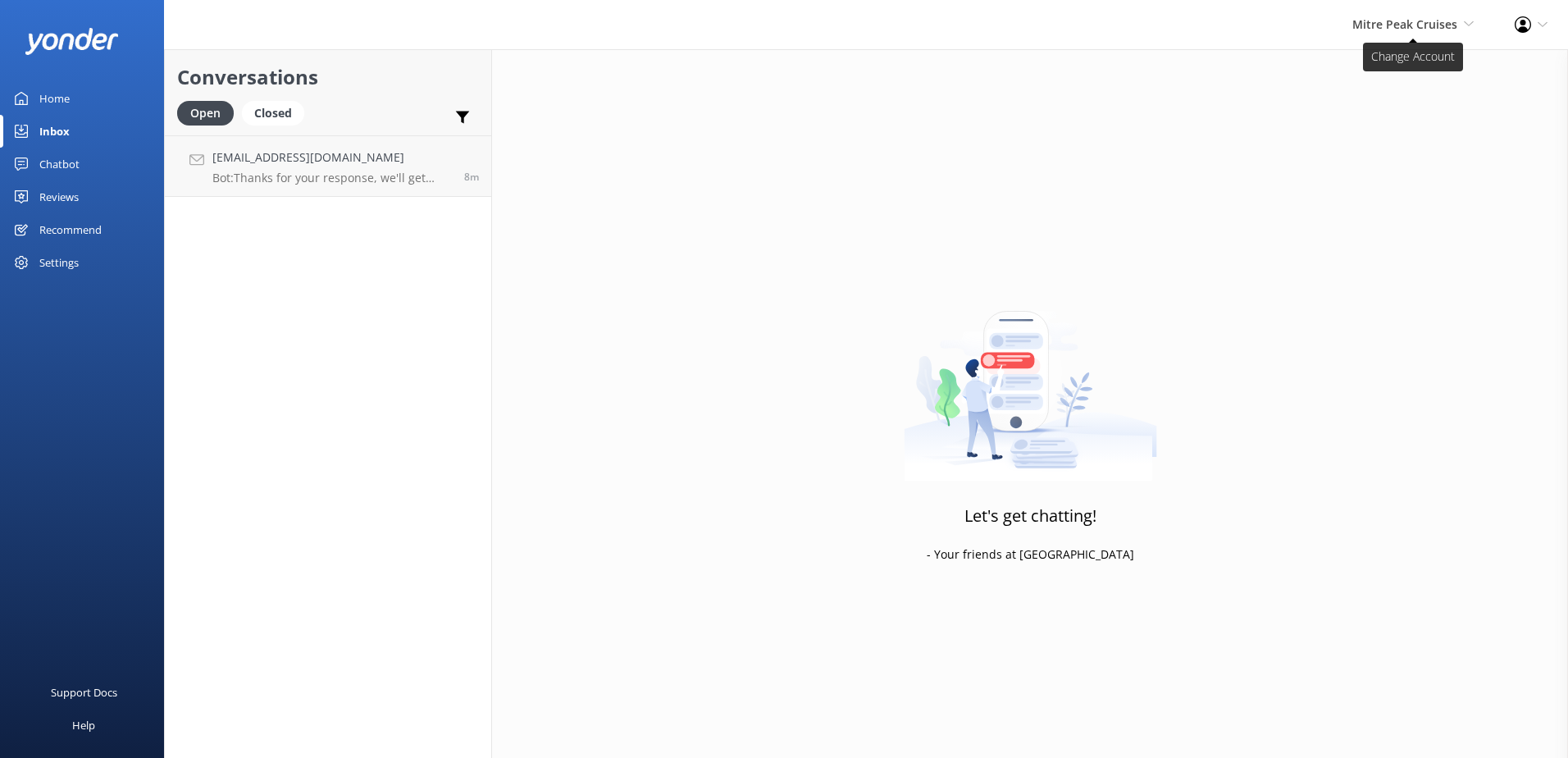
click at [1419, 28] on span "Mitre Peak Cruises" at bounding box center [1405, 24] width 105 height 16
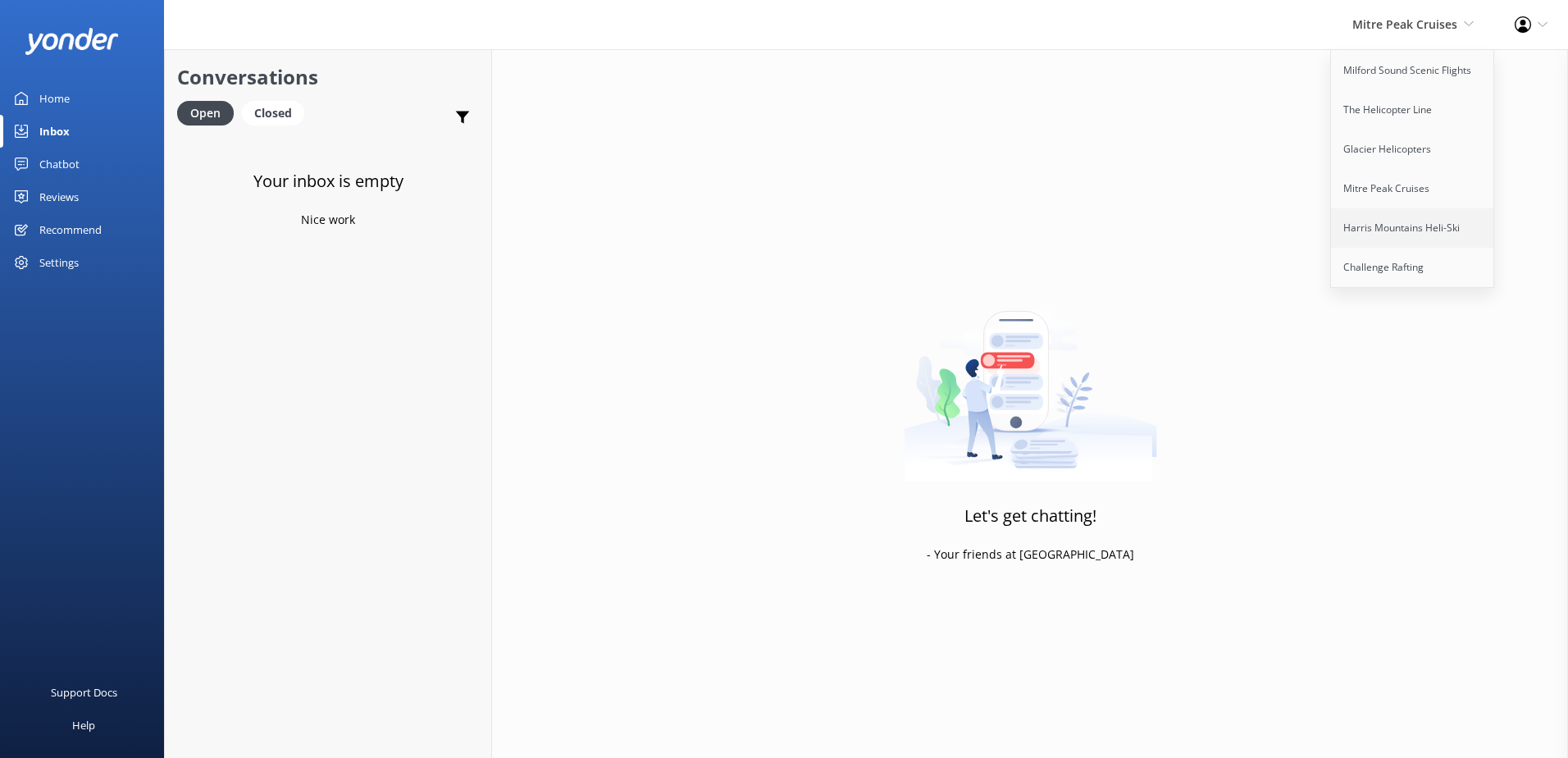
click at [1414, 231] on link "Harris Mountains Heli-Ski" at bounding box center [1412, 228] width 164 height 40
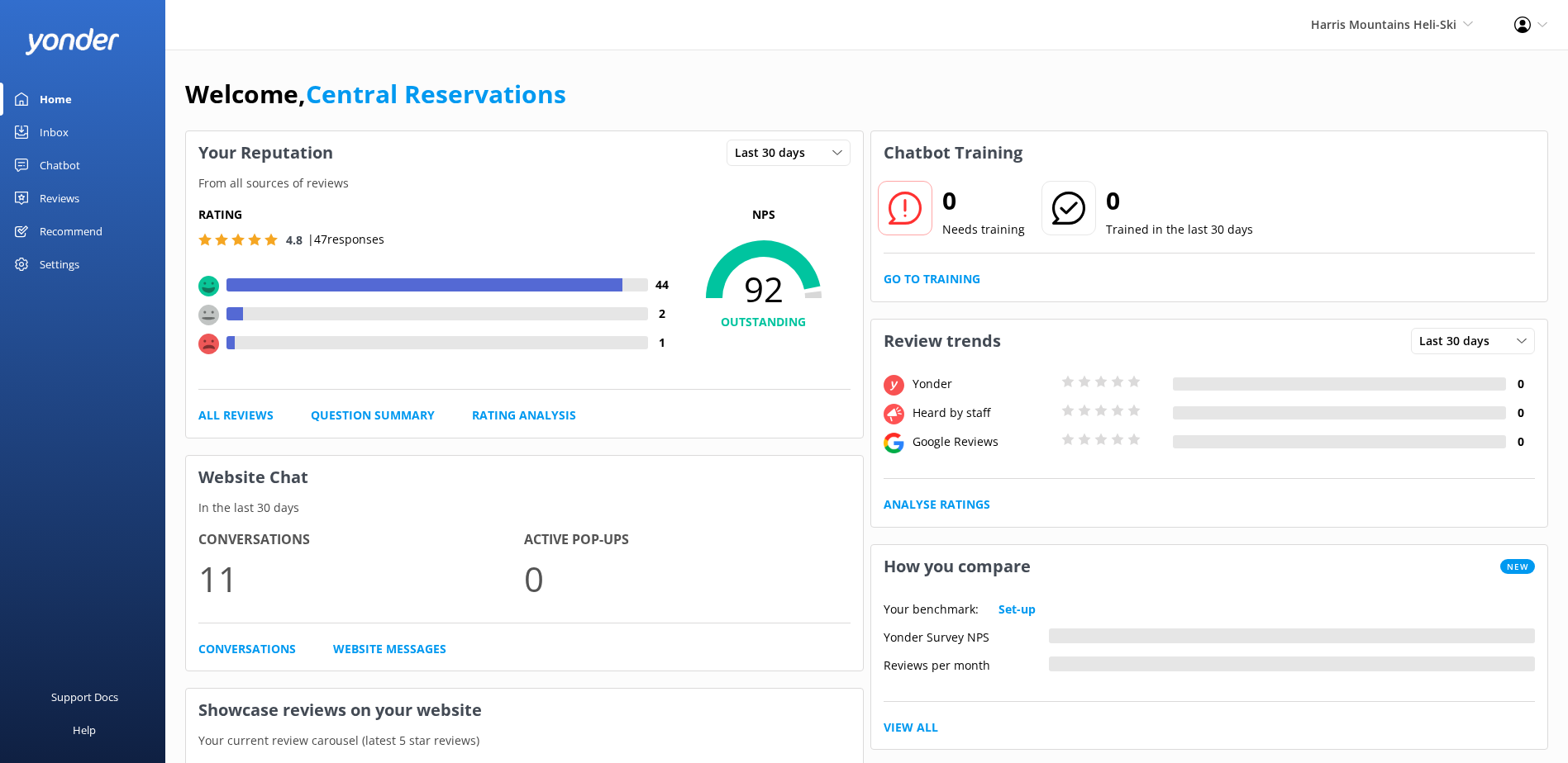
click at [44, 131] on div "Inbox" at bounding box center [54, 132] width 29 height 33
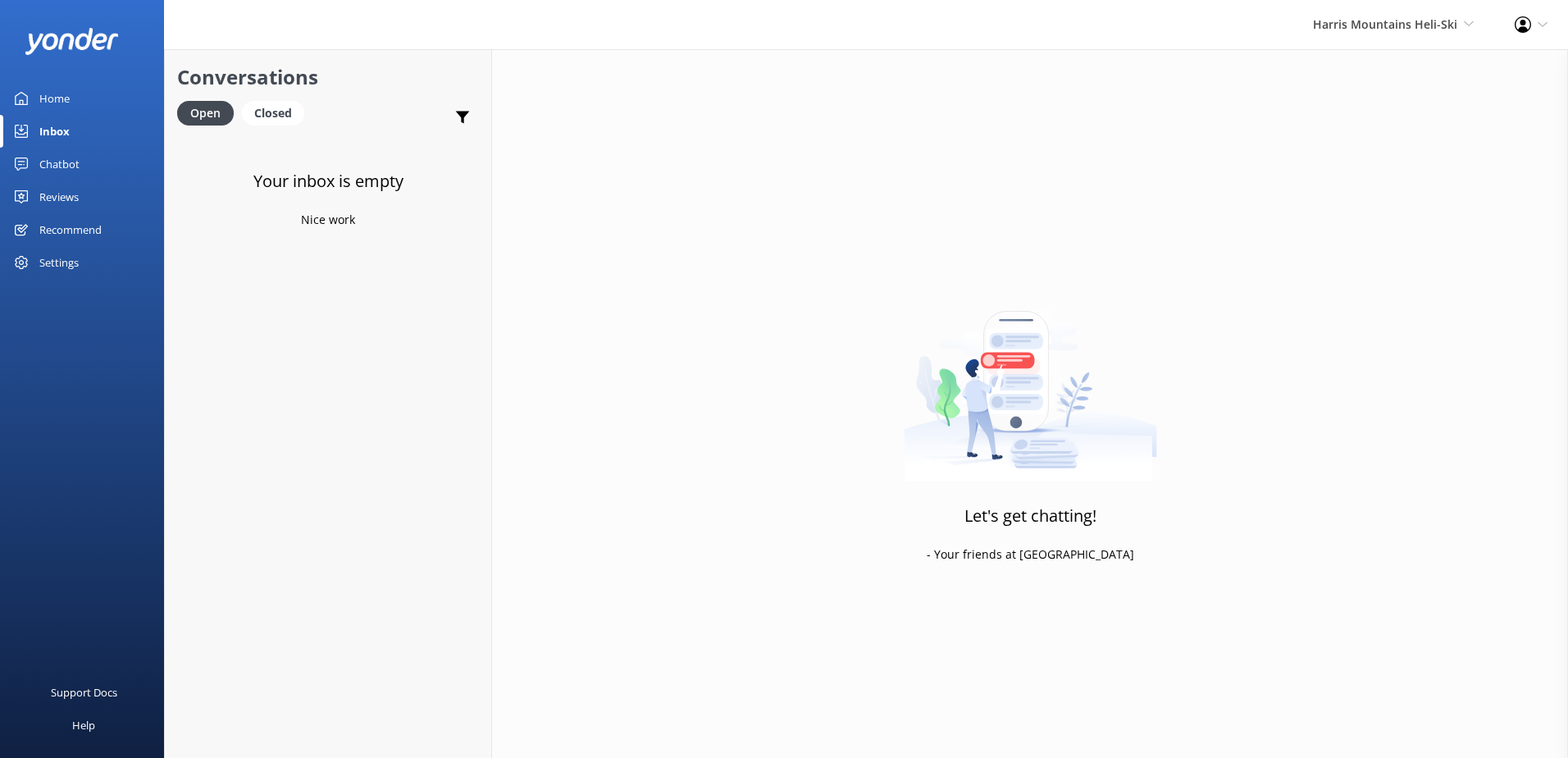
click at [1302, 16] on div "[PERSON_NAME] Mountains Heli-Ski Milford Sound Scenic Flights The Helicopter Li…" at bounding box center [1394, 24] width 202 height 50
click at [1417, 264] on link "Challenge Rafting" at bounding box center [1412, 268] width 164 height 40
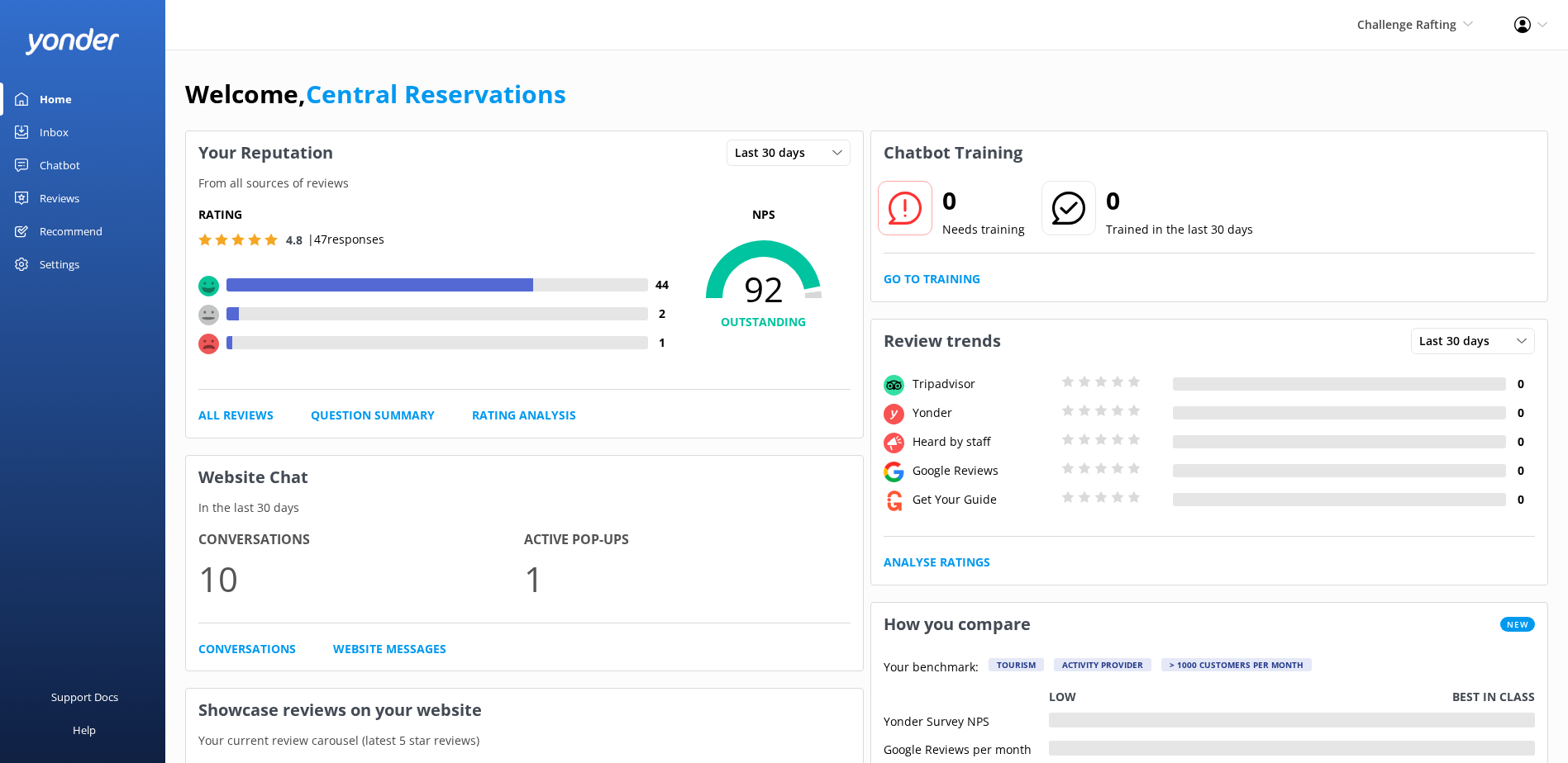
click at [81, 130] on link "Inbox" at bounding box center [82, 132] width 165 height 33
